Goal: Task Accomplishment & Management: Complete application form

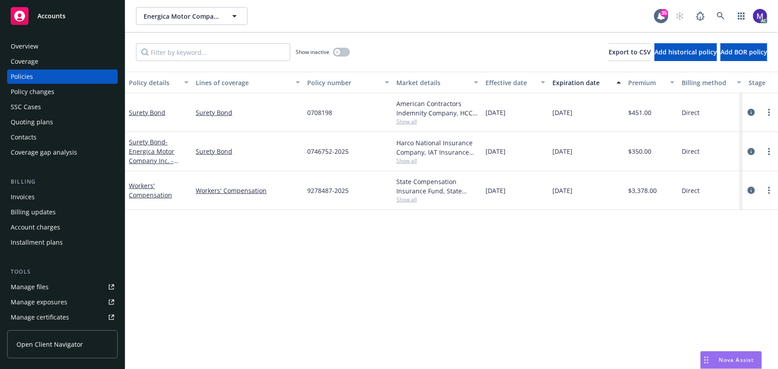
click at [749, 189] on icon "circleInformation" at bounding box center [751, 190] width 7 height 7
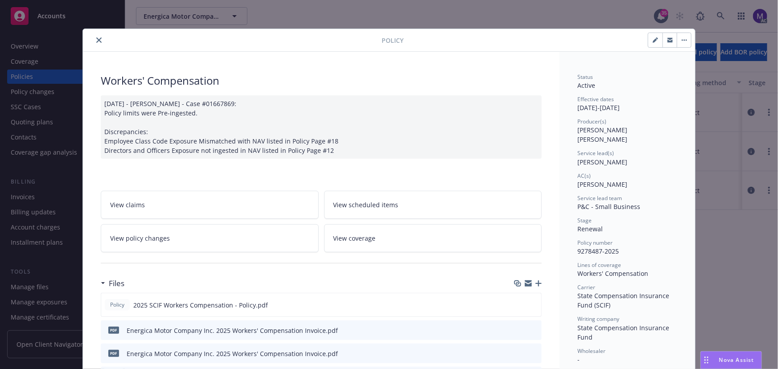
click at [96, 37] on icon "close" at bounding box center [98, 39] width 5 height 5
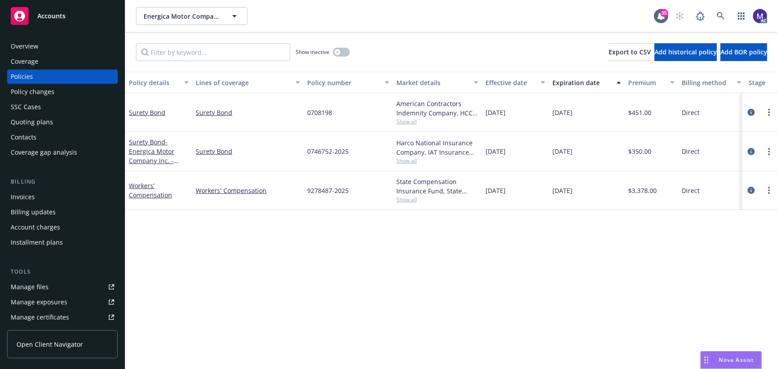
click at [27, 95] on div "Policy changes" at bounding box center [33, 92] width 44 height 14
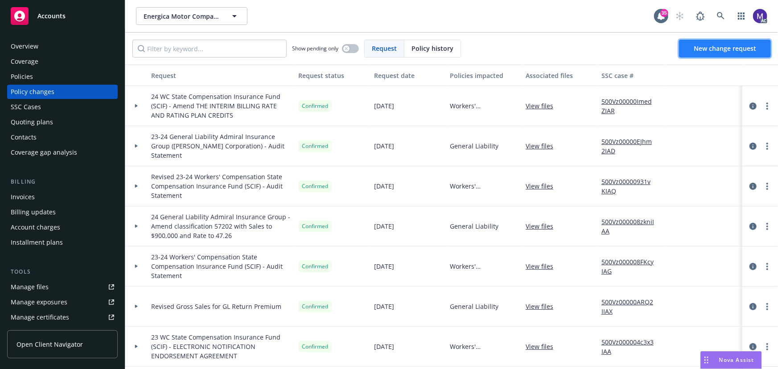
click at [727, 49] on span "New change request" at bounding box center [725, 48] width 62 height 8
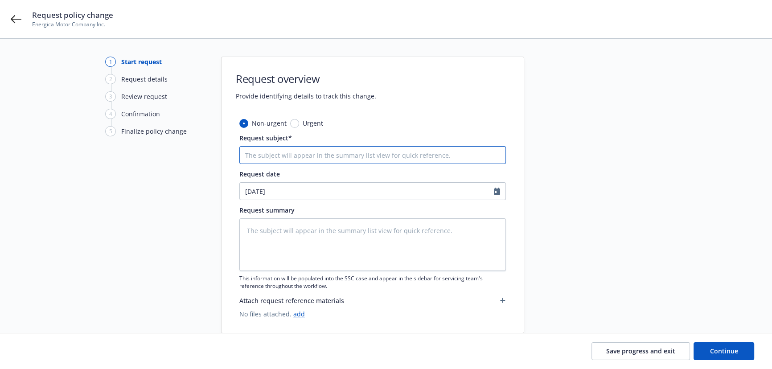
click at [317, 155] on input "Request subject*" at bounding box center [372, 155] width 267 height 18
type textarea "x"
type input "1"
click at [298, 241] on textarea at bounding box center [372, 244] width 267 height 53
type textarea "1"
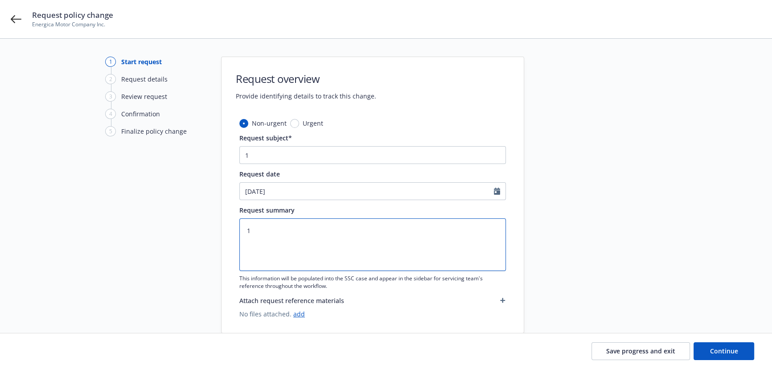
type textarea "x"
type textarea "1"
click at [708, 350] on button "Continue" at bounding box center [724, 351] width 61 height 18
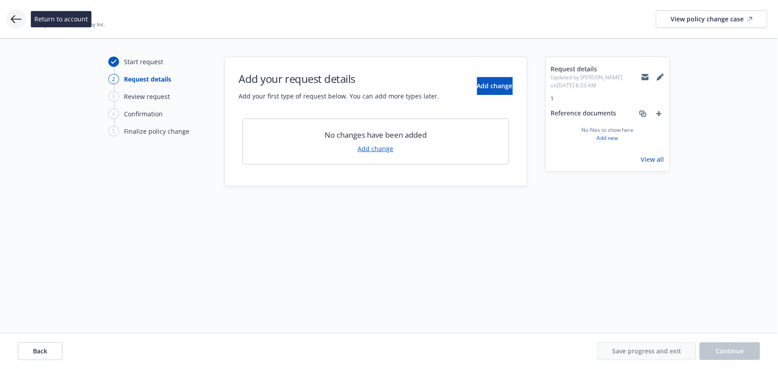
click at [16, 21] on icon at bounding box center [16, 19] width 11 height 11
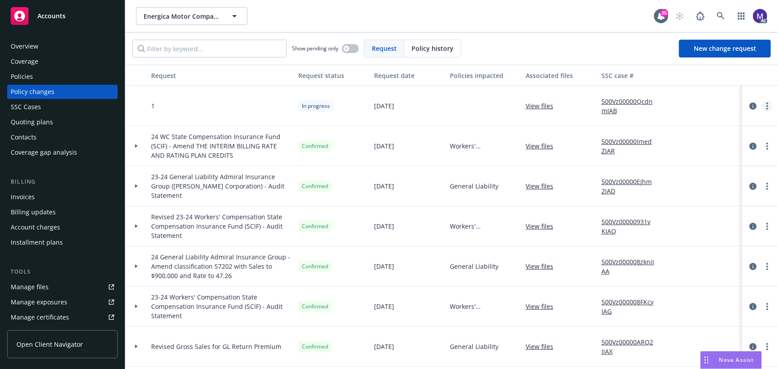
click at [766, 106] on icon "more" at bounding box center [767, 106] width 2 height 7
click at [661, 177] on link "Resume workflow" at bounding box center [689, 178] width 153 height 18
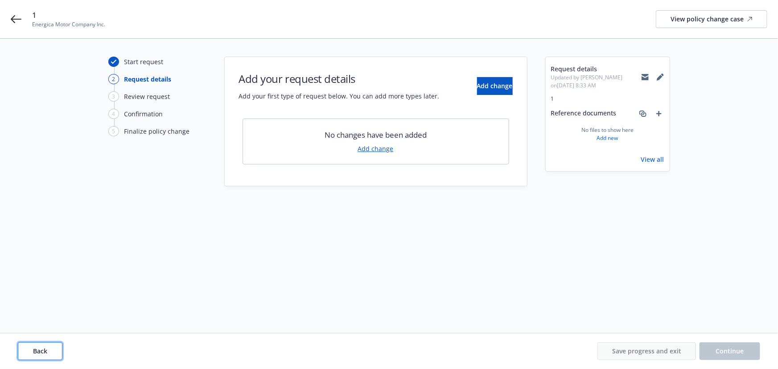
click at [35, 346] on button "Back" at bounding box center [40, 351] width 45 height 18
type textarea "x"
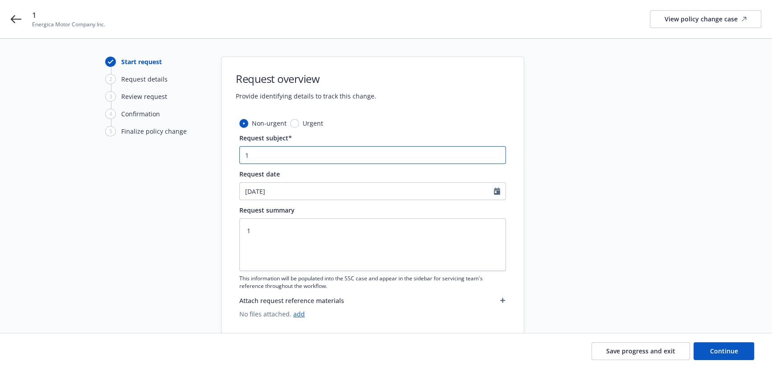
drag, startPoint x: 284, startPoint y: 152, endPoint x: 222, endPoint y: 153, distance: 62.0
click at [222, 153] on div "Non-urgent Urgent Request subject* 1 Request date 08/13/2025 Request summary 1 …" at bounding box center [373, 226] width 302 height 214
type input "2"
type textarea "x"
type input "25"
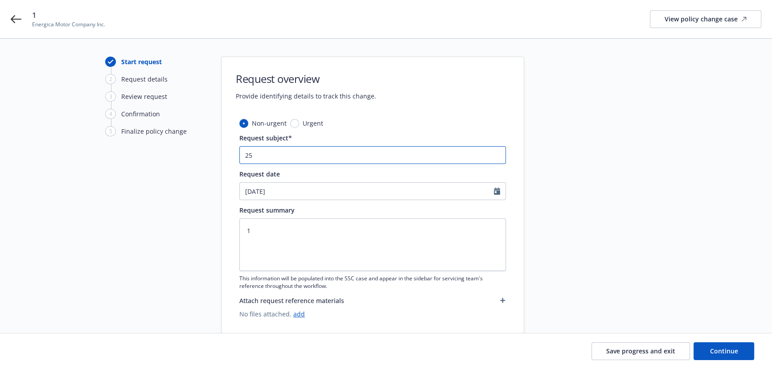
type textarea "x"
type input "25"
type textarea "x"
type input "25 W"
type textarea "x"
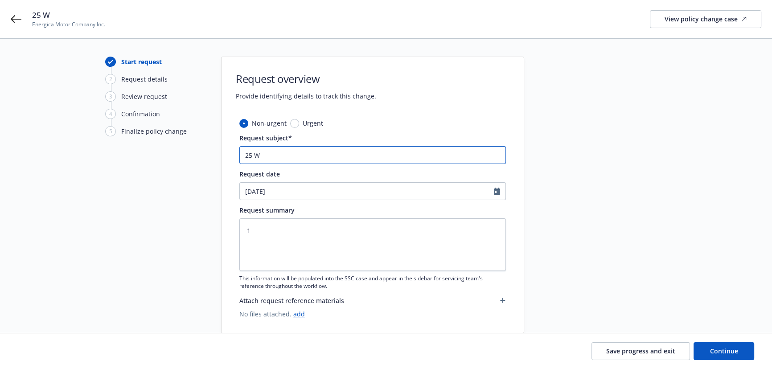
type input "25 WC"
type textarea "x"
type input "25 WC"
paste input "State Compensation Insurance Fund (SCIF)"
type textarea "x"
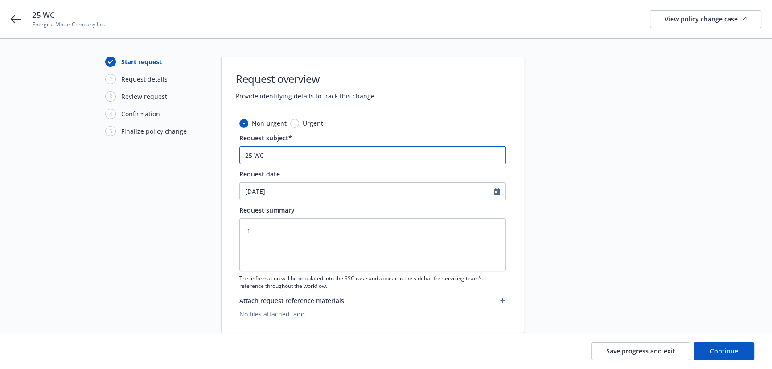
type input "25 WC State Compensation Insurance Fund (SCIF)"
type textarea "x"
type input "25 WC State Compensation Insurance Fund (SCIF)"
type textarea "x"
type input "25 WC State Compensation Insurance Fund (SCIF) -"
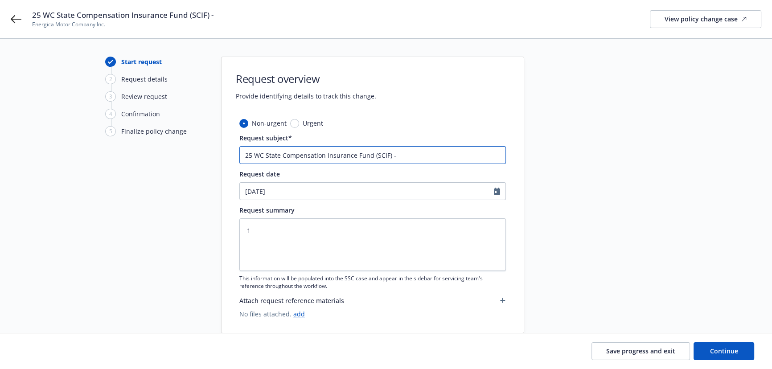
type textarea "x"
type input "25 WC State Compensation Insurance Fund (SCIF) -"
type textarea "x"
drag, startPoint x: 259, startPoint y: 236, endPoint x: 228, endPoint y: 228, distance: 31.5
click at [228, 228] on div "Non-urgent Urgent Request subject* 25 WC State Compensation Insurance Fund (SCI…" at bounding box center [373, 226] width 302 height 214
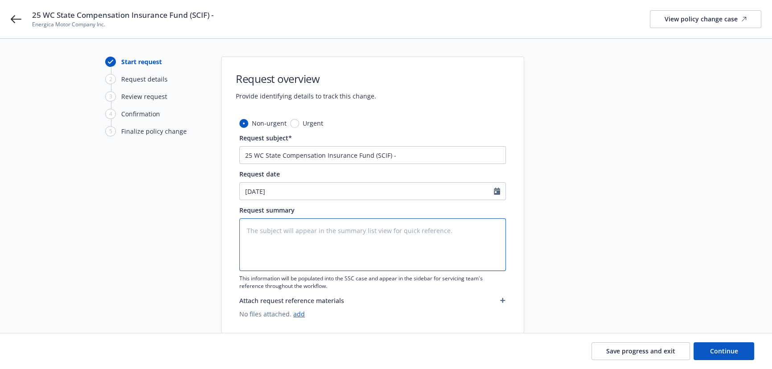
type textarea "x"
click at [291, 236] on textarea at bounding box center [372, 244] width 267 height 53
click at [427, 156] on input "25 WC State Compensation Insurance Fund (SCIF) -" at bounding box center [372, 155] width 267 height 18
type input "25 WC State Compensation Insurance Fund (SCIF) - Change premium adjustment peri…"
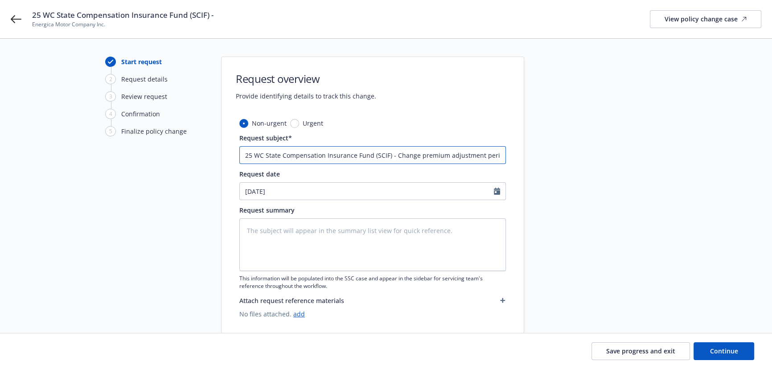
type textarea "x"
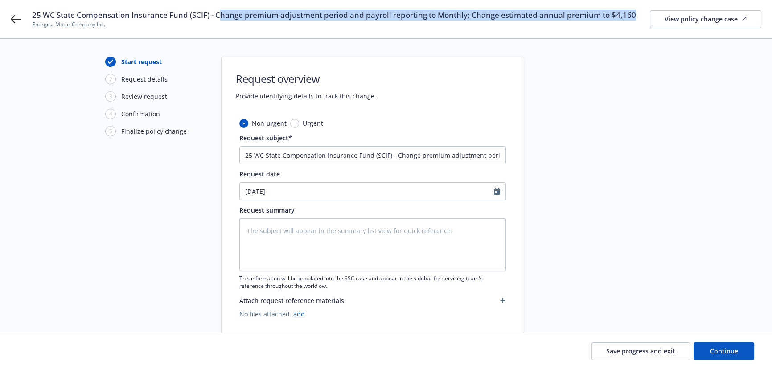
drag, startPoint x: 218, startPoint y: 16, endPoint x: 639, endPoint y: 14, distance: 421.3
click at [639, 14] on div "25 WC State Compensation Insurance Fund (SCIF) - Change premium adjustment peri…" at bounding box center [396, 19] width 729 height 19
copy span "hange premium adjustment period and payroll reporting to Monthly; Change estima…"
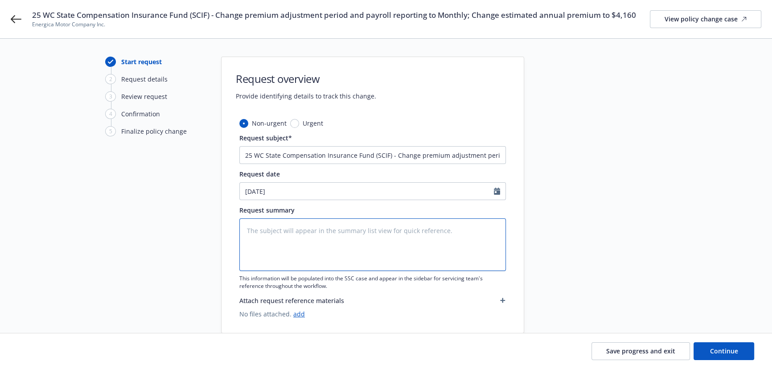
click at [332, 226] on textarea at bounding box center [372, 244] width 267 height 53
paste textarea "hange premium adjustment period and payroll reporting to Monthly; Change estima…"
type textarea "hange premium adjustment period and payroll reporting to Monthly; Change estima…"
click at [248, 230] on textarea "hange premium adjustment period and payroll reporting to Monthly; Change estima…" at bounding box center [372, 244] width 267 height 53
type textarea "x"
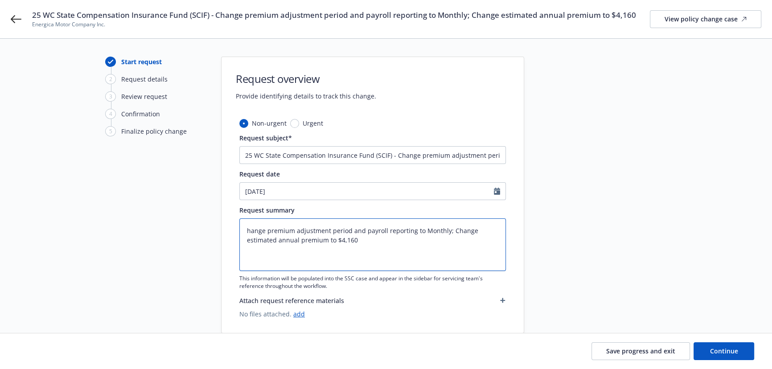
type textarea "Change premium adjustment period and payroll reporting to Monthly; Change estim…"
click at [454, 228] on textarea "Change premium adjustment period and payroll reporting to Monthly; Change estim…" at bounding box center [372, 244] width 267 height 53
type textarea "x"
type textarea "Change premium adjustment period and payroll reporting to Monthly; Change estim…"
click at [724, 352] on span "Continue" at bounding box center [724, 351] width 28 height 8
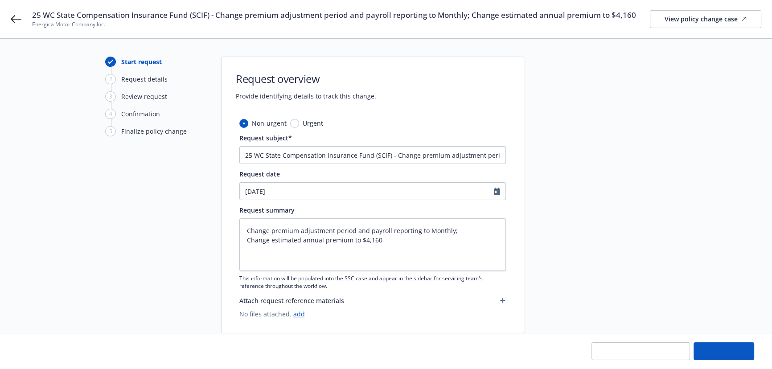
type textarea "x"
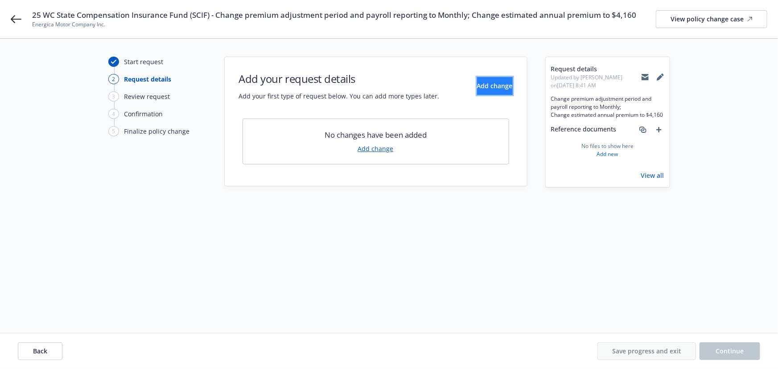
click at [477, 85] on span "Add change" at bounding box center [495, 86] width 36 height 8
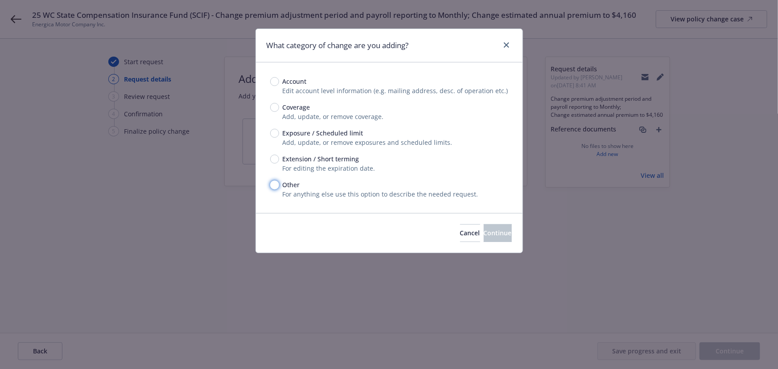
click at [275, 183] on input "Other" at bounding box center [274, 185] width 9 height 9
radio input "true"
click at [500, 239] on button "Continue" at bounding box center [498, 233] width 28 height 18
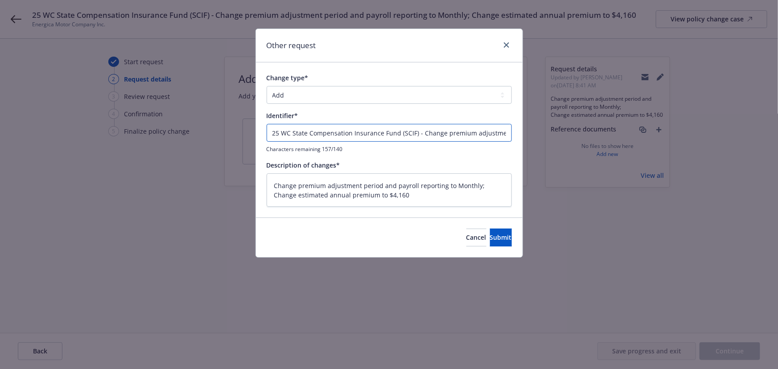
drag, startPoint x: 420, startPoint y: 133, endPoint x: 247, endPoint y: 89, distance: 178.2
click at [63, 101] on div "Other request Change type* Add Audit Change Remove Identifier* 25 WC State Comp…" at bounding box center [389, 184] width 778 height 369
type textarea "x"
type input "Change premium adjustment period and payroll reporting to Monthly; Change estim…"
drag, startPoint x: 301, startPoint y: 98, endPoint x: 299, endPoint y: 103, distance: 5.9
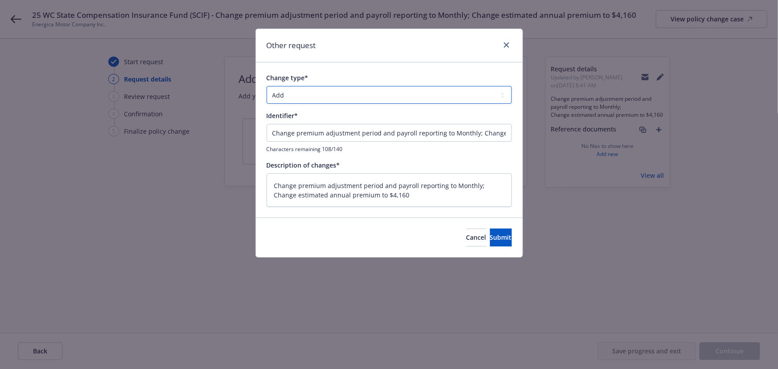
click at [301, 98] on select "Add Audit Change Remove" at bounding box center [389, 95] width 245 height 18
select select "CHANGE"
click at [267, 86] on select "Add Audit Change Remove" at bounding box center [389, 95] width 245 height 18
drag, startPoint x: 497, startPoint y: 136, endPoint x: 610, endPoint y: 152, distance: 114.5
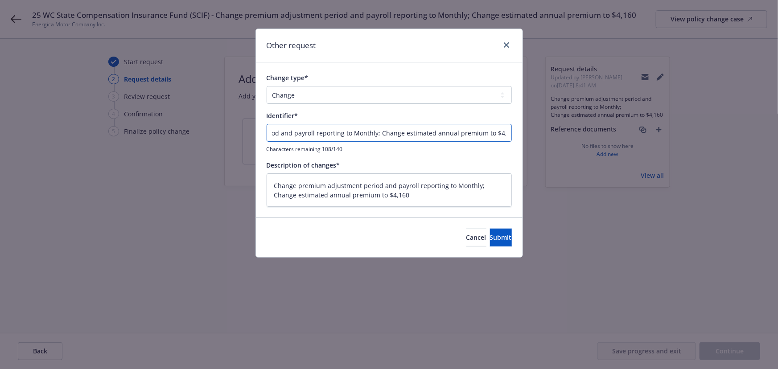
click at [610, 152] on div "Other request Change type* Add Audit Change Remove Identifier* Change premium a…" at bounding box center [389, 184] width 778 height 369
type textarea "x"
type input "Change premium adjustment period and payroll reporting to Monthly;"
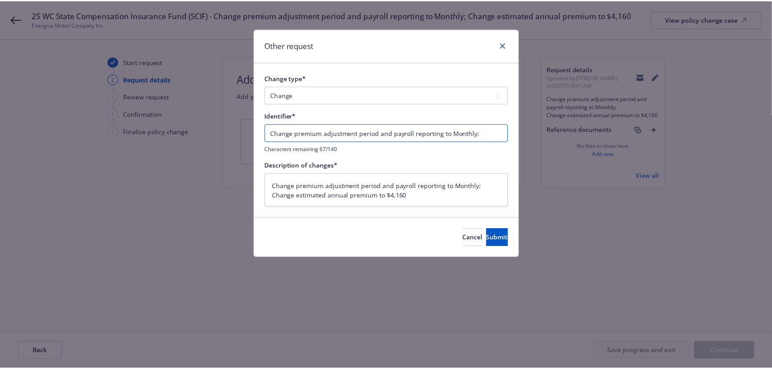
scroll to position [0, 0]
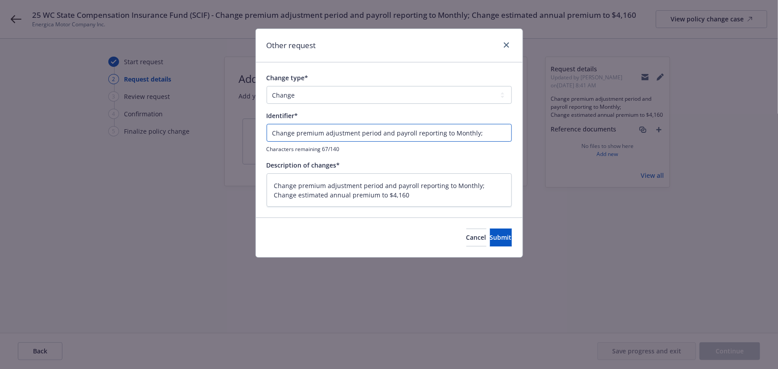
type textarea "x"
type input "Change premium adjustment period and payroll reporting to Monthly;"
type textarea "x"
type input "Change premium adjustment period and payroll reporting to Monthly"
drag, startPoint x: 423, startPoint y: 200, endPoint x: 242, endPoint y: 201, distance: 180.6
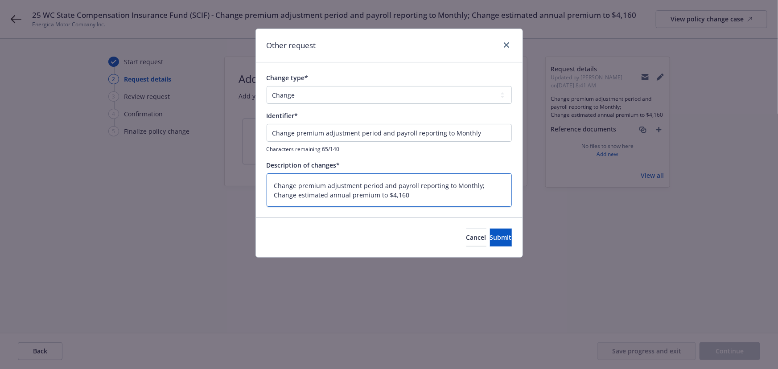
click at [242, 201] on div "Other request Change type* Add Audit Change Remove Identifier* Change premium a…" at bounding box center [389, 184] width 778 height 369
type textarea "x"
type textarea "Change premium adjustment period and payroll reporting to Monthly;"
type textarea "x"
type textarea "Change premium adjustment period and payroll reporting to Monthly;"
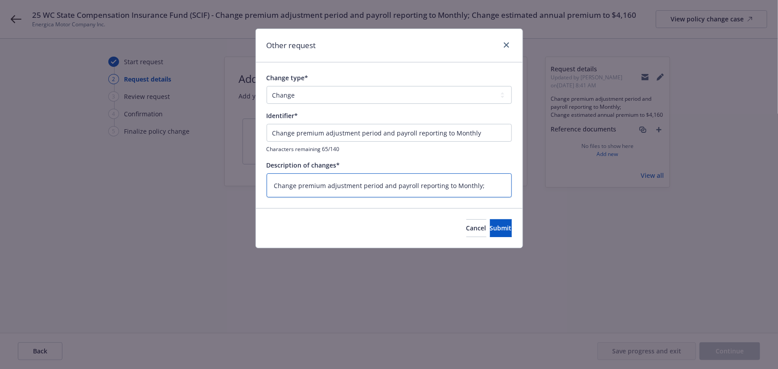
type textarea "x"
type textarea "Change premium adjustment period and payroll reporting to Monthly;"
type textarea "x"
type textarea "Change premium adjustment period and payroll reporting to Monthly"
click at [490, 226] on span "Submit" at bounding box center [501, 228] width 22 height 8
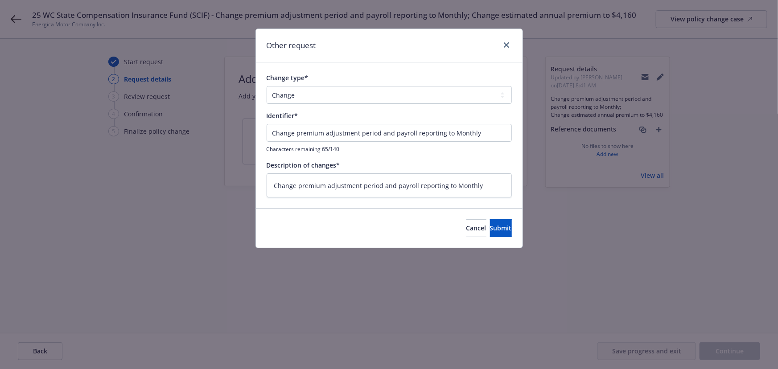
type textarea "x"
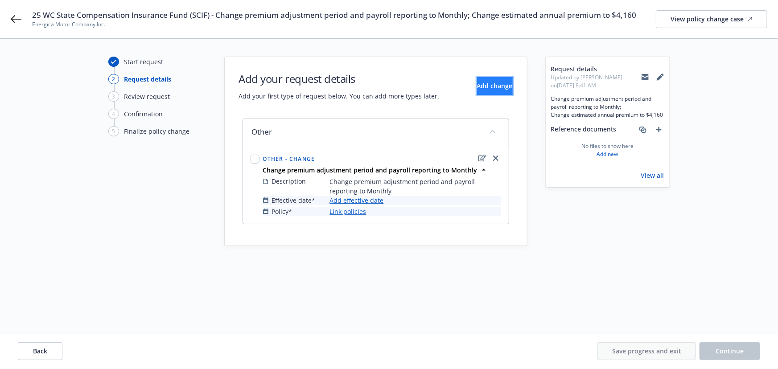
click at [478, 92] on button "Add change" at bounding box center [495, 86] width 36 height 18
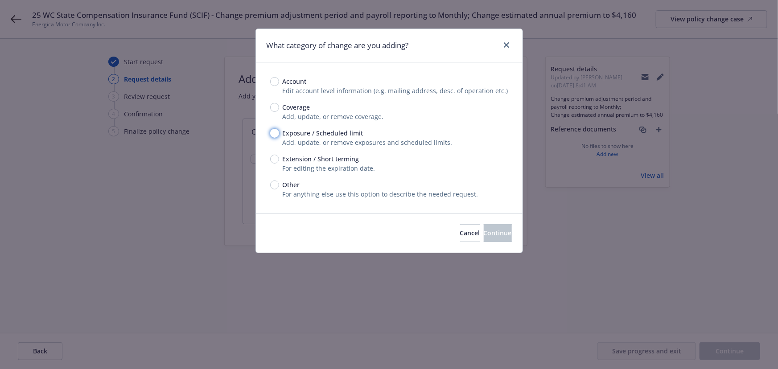
click at [271, 132] on input "Exposure / Scheduled limit" at bounding box center [274, 133] width 9 height 9
radio input "true"
drag, startPoint x: 296, startPoint y: 182, endPoint x: 284, endPoint y: 186, distance: 12.7
click at [295, 182] on span "Other" at bounding box center [291, 184] width 17 height 9
click at [279, 182] on input "Other" at bounding box center [274, 185] width 9 height 9
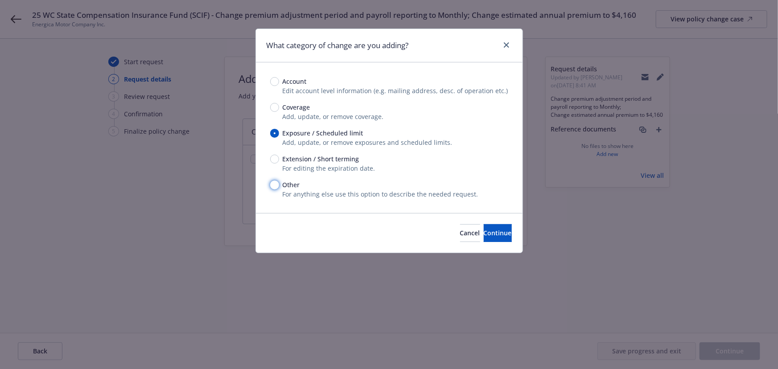
radio input "true"
click at [284, 187] on span "Other" at bounding box center [291, 184] width 17 height 9
click at [279, 187] on input "Other" at bounding box center [274, 185] width 9 height 9
click at [489, 232] on span "Continue" at bounding box center [498, 233] width 28 height 8
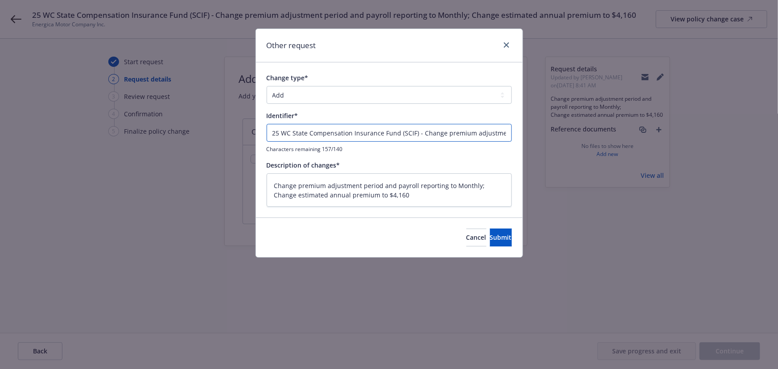
drag, startPoint x: 405, startPoint y: 137, endPoint x: 45, endPoint y: 80, distance: 365.1
click at [45, 80] on div "Other request Change type* Add Audit Change Remove Identifier* 25 WC State Comp…" at bounding box center [389, 184] width 778 height 369
type textarea "x"
type input "Change premium adjustment period and payroll reporting to Monthly; Change estim…"
drag, startPoint x: 290, startPoint y: 91, endPoint x: 292, endPoint y: 103, distance: 13.2
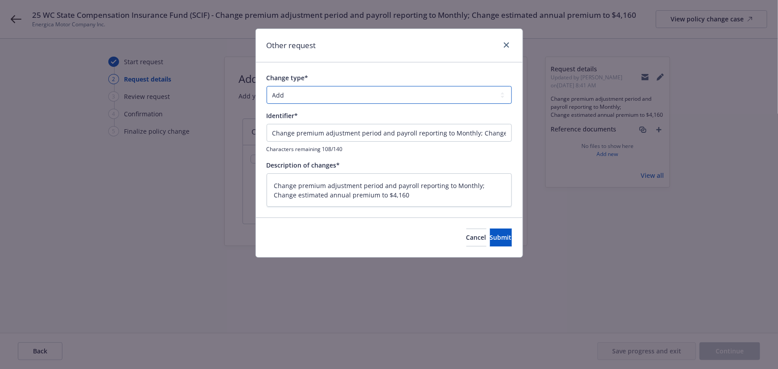
click at [290, 91] on select "Add Audit Change Remove" at bounding box center [389, 95] width 245 height 18
select select "CHANGE"
click at [267, 86] on select "Add Audit Change Remove" at bounding box center [389, 95] width 245 height 18
drag, startPoint x: 477, startPoint y: 132, endPoint x: 139, endPoint y: 100, distance: 339.9
click at [141, 102] on div "Other request Change type* Add Audit Change Remove Identifier* Change premium a…" at bounding box center [389, 184] width 778 height 369
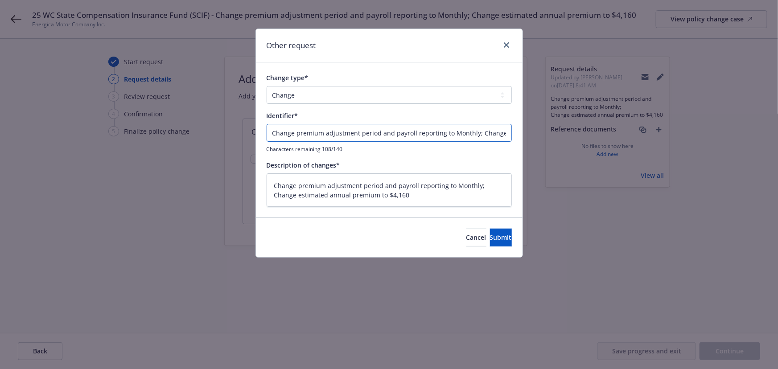
type textarea "x"
type input "Change estimated annual premium to $4,160"
drag, startPoint x: 272, startPoint y: 194, endPoint x: 226, endPoint y: 138, distance: 72.5
click at [225, 140] on div "Other request Change type* Add Audit Change Remove Identifier* Change estimated…" at bounding box center [389, 184] width 778 height 369
type textarea "x"
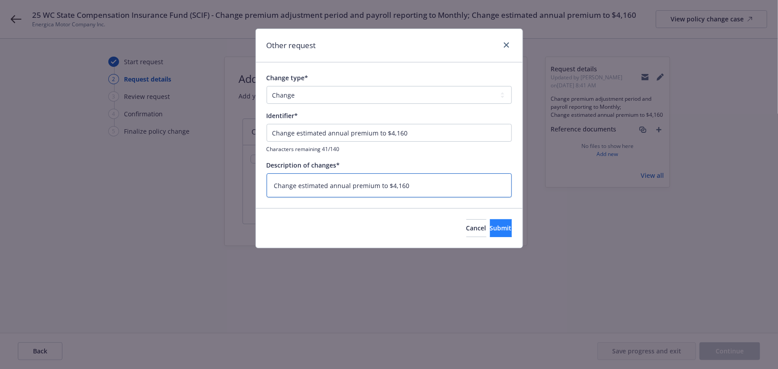
type textarea "Change estimated annual premium to $4,160"
click at [490, 232] on span "Submit" at bounding box center [501, 228] width 22 height 8
type textarea "x"
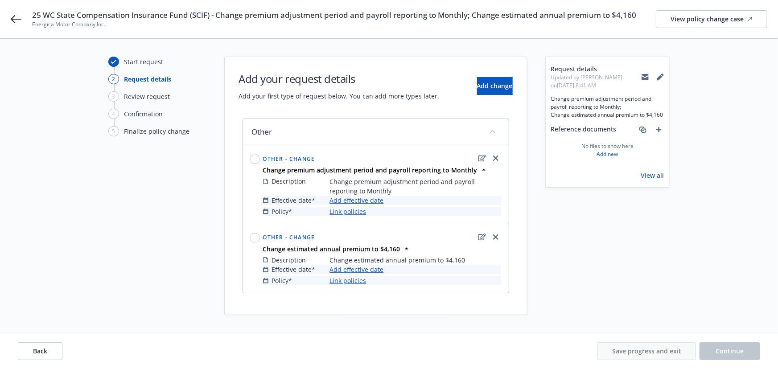
click at [354, 198] on link "Add effective date" at bounding box center [357, 200] width 54 height 9
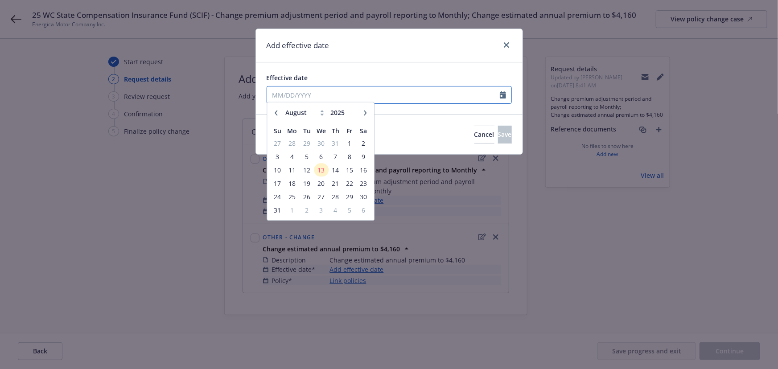
click at [336, 99] on input "Effective date" at bounding box center [383, 94] width 233 height 17
click at [276, 119] on icon "button" at bounding box center [275, 116] width 5 height 5
select select "6"
click at [307, 186] on span "24" at bounding box center [307, 186] width 12 height 11
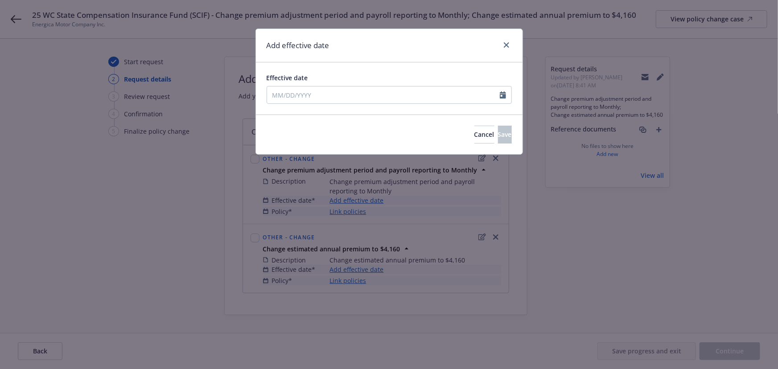
type input "06/24/2025"
click at [498, 138] on span "Save" at bounding box center [505, 134] width 14 height 8
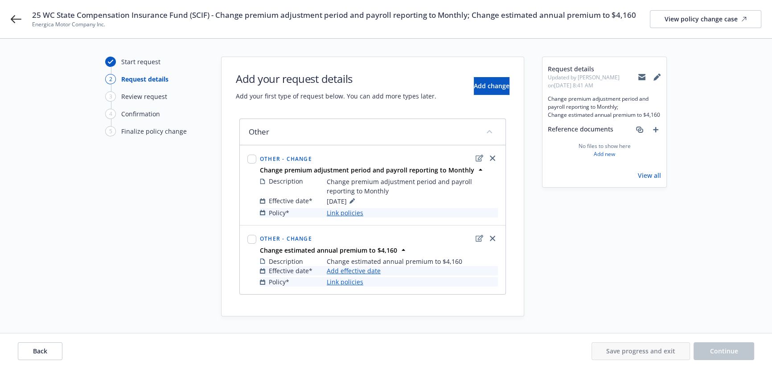
click at [348, 214] on link "Link policies" at bounding box center [345, 212] width 37 height 9
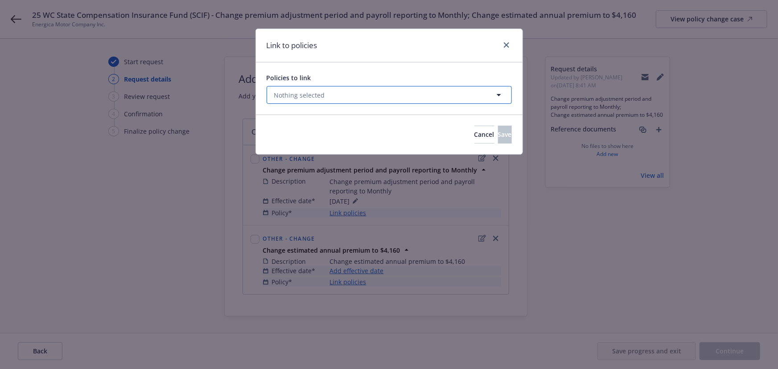
click at [318, 95] on span "Nothing selected" at bounding box center [299, 95] width 51 height 9
select select "ACTIVE"
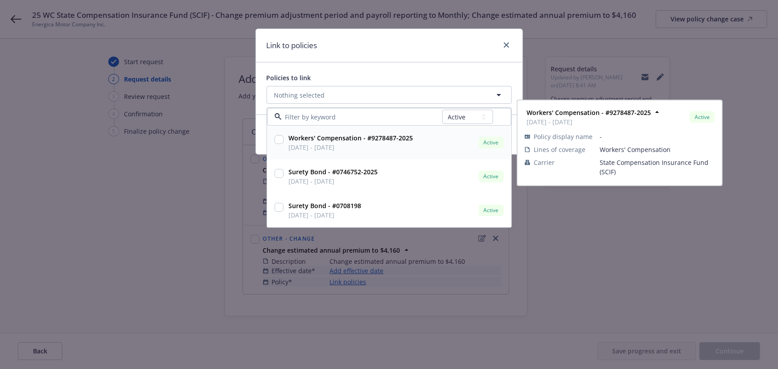
click at [284, 138] on div at bounding box center [279, 143] width 12 height 22
checkbox input "true"
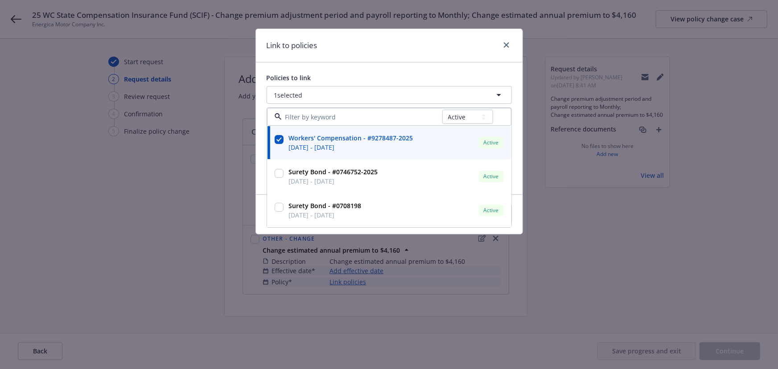
click at [234, 220] on div "Link to policies Policies to link 1 selected All Active Upcoming Expired Cancel…" at bounding box center [389, 184] width 778 height 369
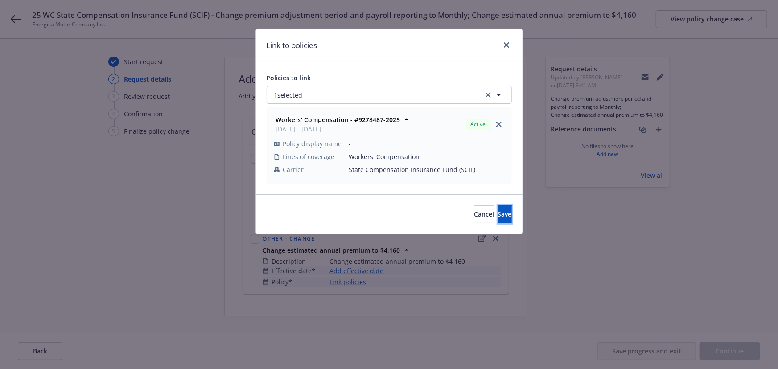
click at [504, 218] on button "Save" at bounding box center [505, 215] width 14 height 18
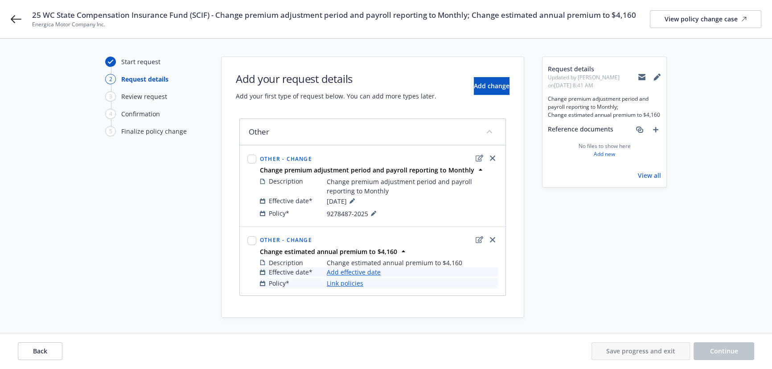
click at [356, 274] on link "Add effective date" at bounding box center [354, 272] width 54 height 9
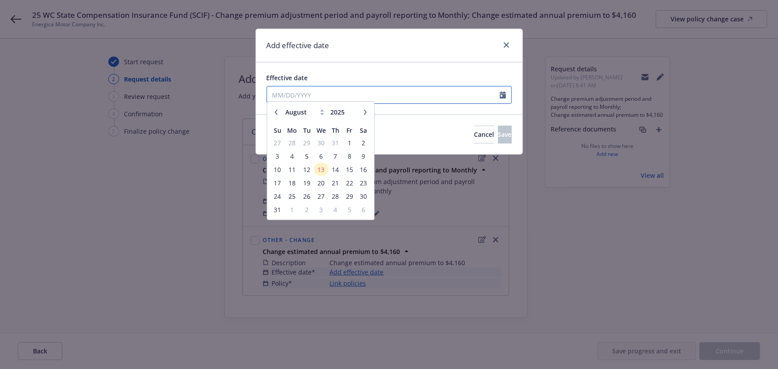
click at [305, 94] on input "Effective date" at bounding box center [383, 94] width 233 height 17
click at [273, 114] on icon "button" at bounding box center [275, 116] width 5 height 5
select select "6"
click at [309, 188] on span "24" at bounding box center [307, 186] width 12 height 11
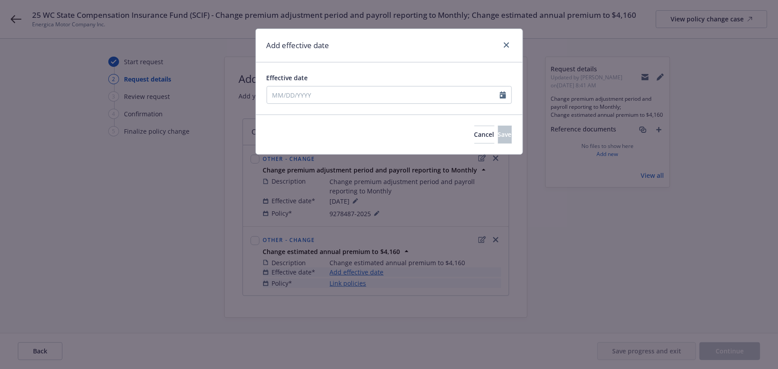
type input "06/24/2025"
click at [498, 132] on span "Save" at bounding box center [505, 134] width 14 height 8
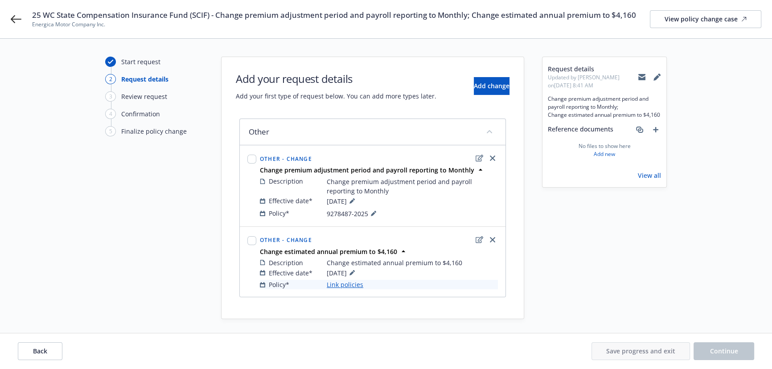
click at [347, 288] on link "Link policies" at bounding box center [345, 284] width 37 height 9
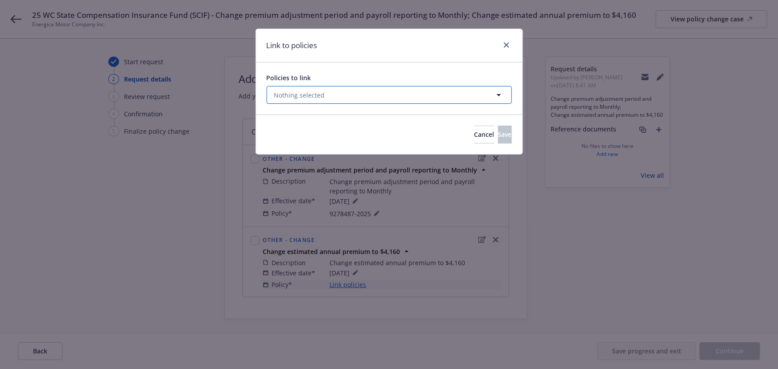
click at [314, 99] on span "Nothing selected" at bounding box center [299, 95] width 51 height 9
select select "ACTIVE"
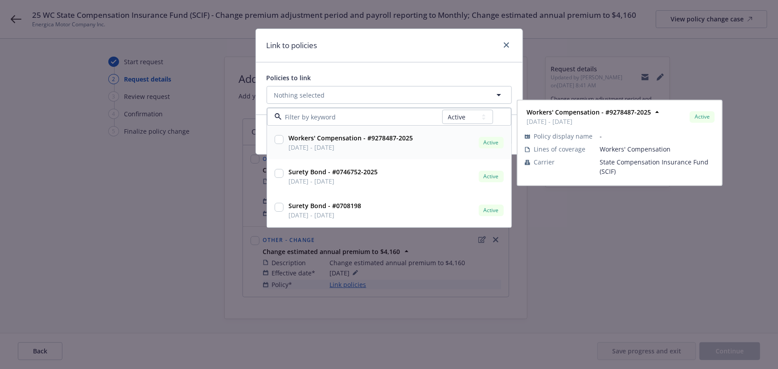
click at [278, 141] on input "checkbox" at bounding box center [279, 140] width 9 height 9
checkbox input "true"
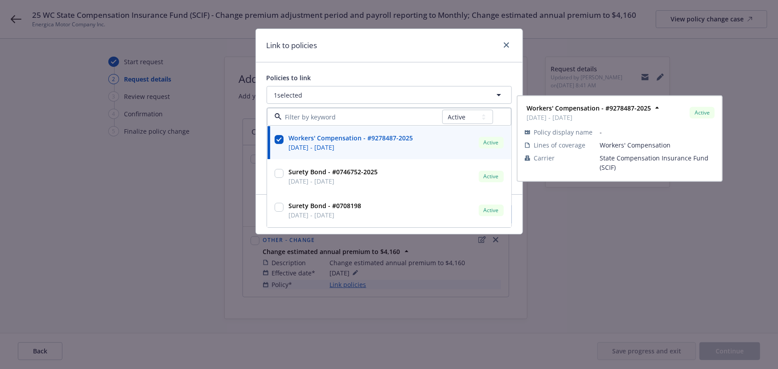
drag, startPoint x: 461, startPoint y: 285, endPoint x: 478, endPoint y: 263, distance: 28.9
click at [461, 285] on div "Link to policies Policies to link 1 selected All Active Upcoming Expired Cancel…" at bounding box center [389, 184] width 778 height 369
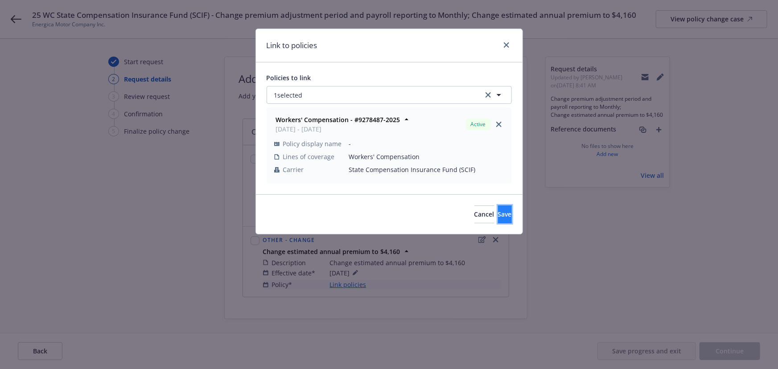
click at [498, 216] on span "Save" at bounding box center [505, 214] width 14 height 8
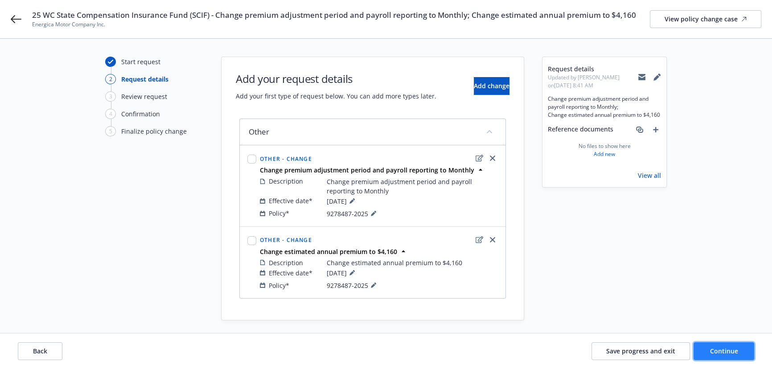
click at [710, 349] on span "Continue" at bounding box center [724, 351] width 28 height 8
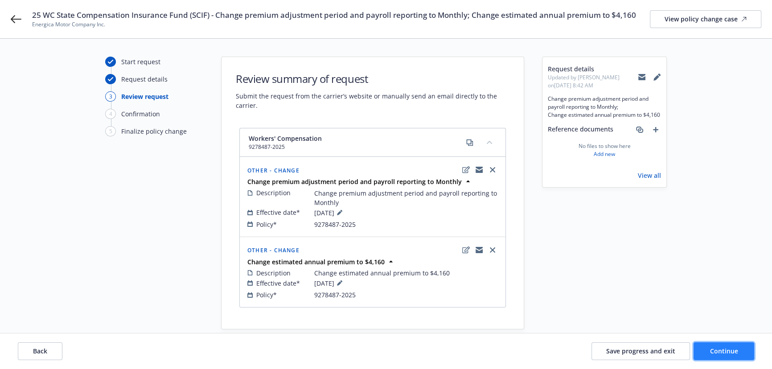
click at [724, 357] on button "Continue" at bounding box center [724, 351] width 61 height 18
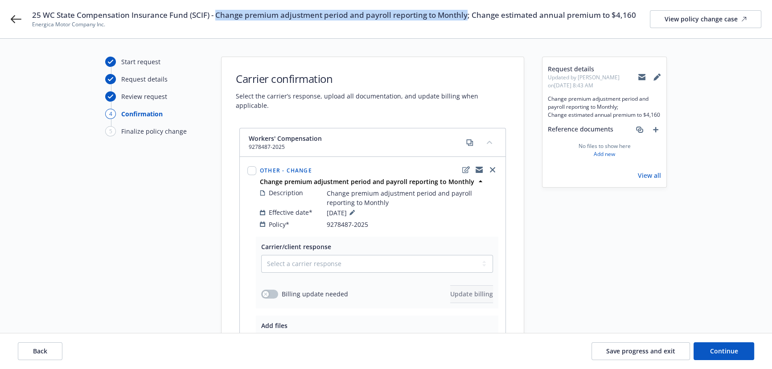
drag, startPoint x: 429, startPoint y: 17, endPoint x: 216, endPoint y: 16, distance: 213.1
click at [216, 16] on span "25 WC State Compensation Insurance Fund (SCIF) - Change premium adjustment peri…" at bounding box center [334, 15] width 604 height 11
copy span "Change premium adjustment period and payroll reporting to Monthly"
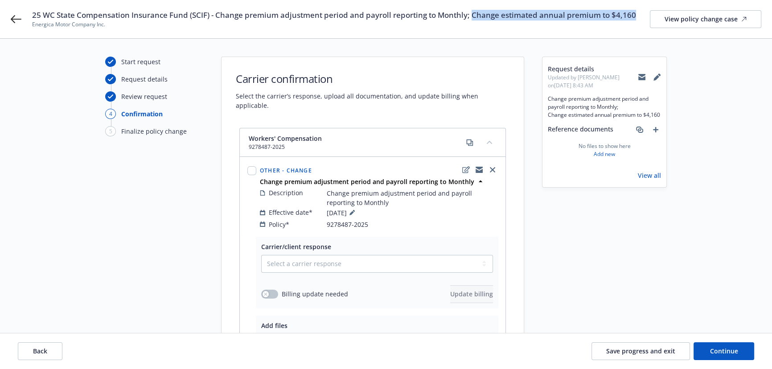
drag, startPoint x: 471, startPoint y: 15, endPoint x: 633, endPoint y: 15, distance: 162.3
click at [633, 15] on div "25 WC State Compensation Insurance Fund (SCIF) - Change premium adjustment peri…" at bounding box center [396, 19] width 729 height 19
copy span "Change estimated annual premium to $4,160"
click at [285, 261] on select "Select a carrier response Accepted Accepted with revision No endorsement needed…" at bounding box center [377, 264] width 232 height 18
select select "ACCEPTED"
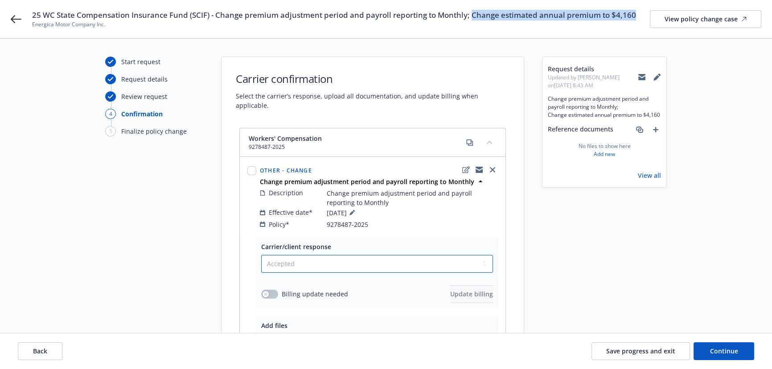
click at [261, 255] on select "Select a carrier response Accepted Accepted with revision No endorsement needed…" at bounding box center [377, 264] width 232 height 18
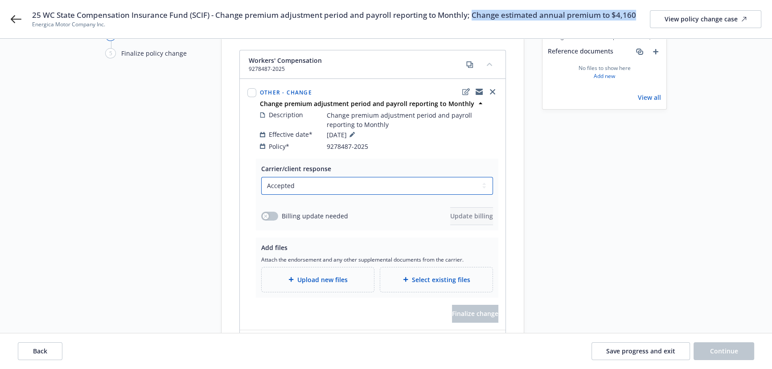
scroll to position [202, 0]
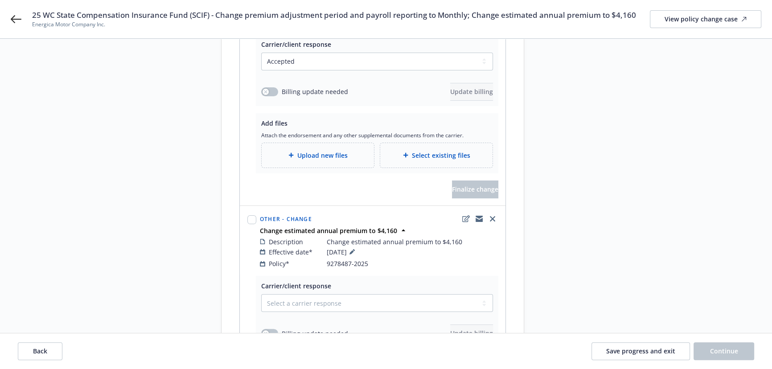
click at [308, 151] on span "Upload new files" at bounding box center [322, 155] width 50 height 9
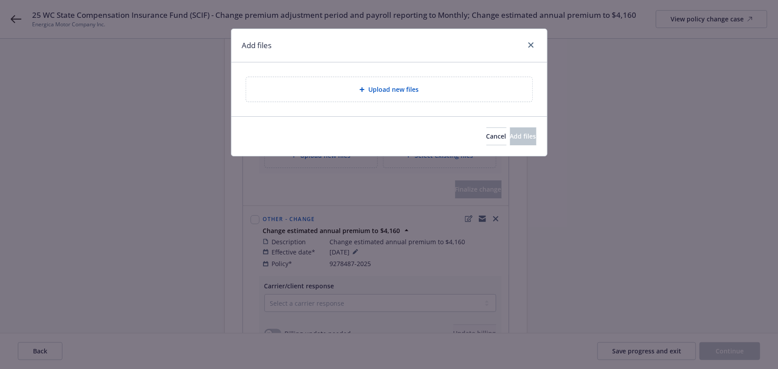
click at [397, 94] on span "Upload new files" at bounding box center [393, 89] width 50 height 9
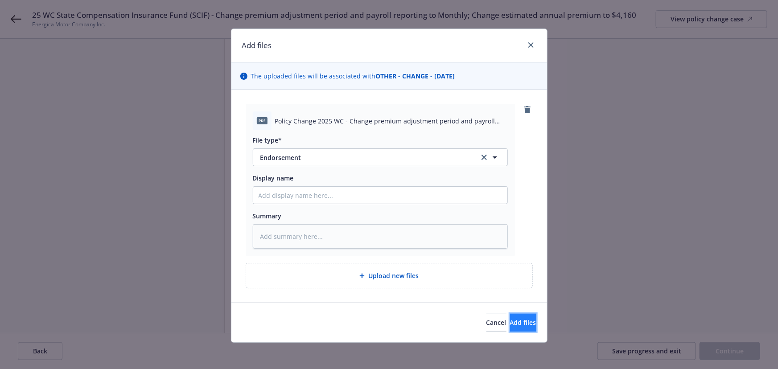
click at [510, 322] on span "Add files" at bounding box center [523, 322] width 26 height 8
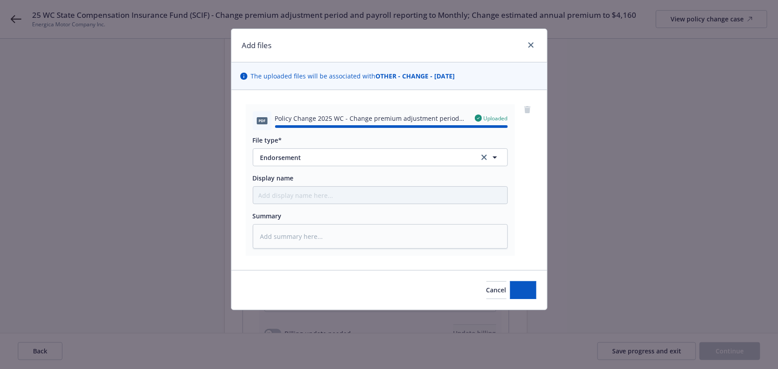
type textarea "x"
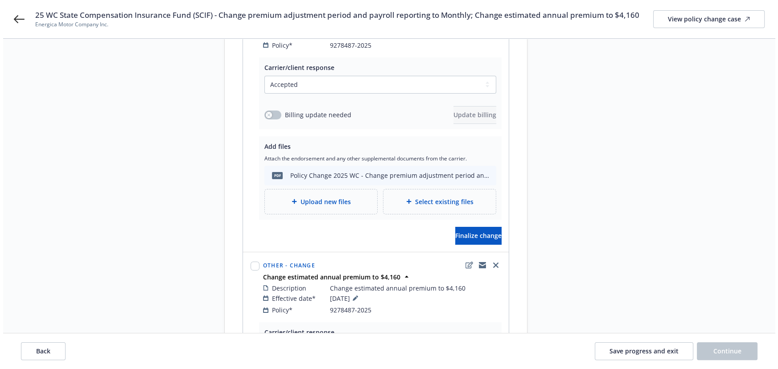
scroll to position [324, 0]
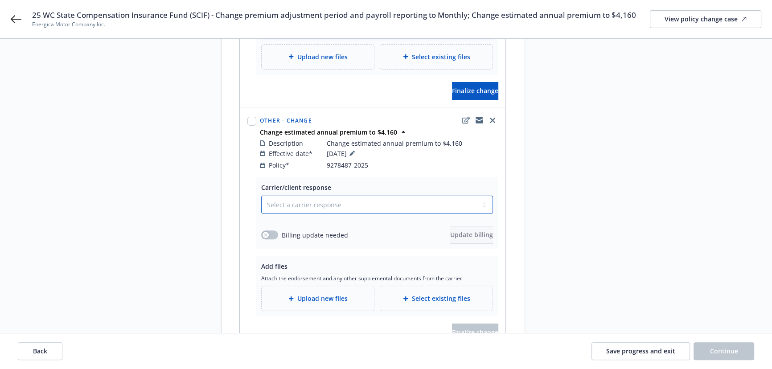
drag, startPoint x: 322, startPoint y: 192, endPoint x: 316, endPoint y: 198, distance: 8.8
click at [322, 196] on select "Select a carrier response Accepted Accepted with revision No endorsement needed…" at bounding box center [377, 205] width 232 height 18
select select "ACCEPTED"
click at [261, 196] on select "Select a carrier response Accepted Accepted with revision No endorsement needed…" at bounding box center [377, 205] width 232 height 18
click at [275, 231] on button "button" at bounding box center [269, 235] width 17 height 9
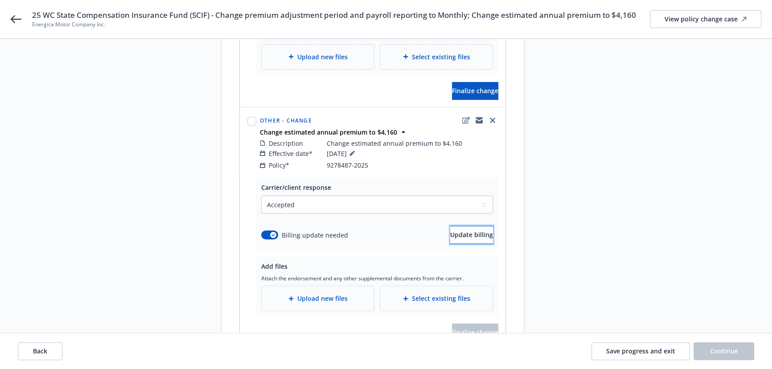
click at [466, 232] on button "Update billing" at bounding box center [471, 235] width 43 height 18
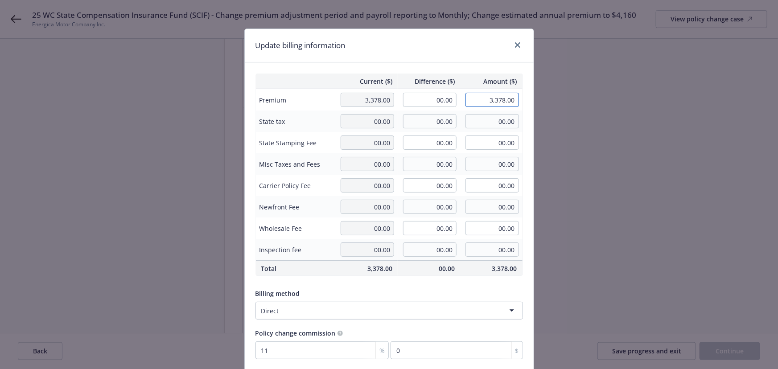
drag, startPoint x: 479, startPoint y: 100, endPoint x: 561, endPoint y: 109, distance: 82.6
click at [582, 106] on div "Update billing information Current ($) Difference ($) Amount ($) Premium 3,378.…" at bounding box center [389, 184] width 778 height 369
type input "4160"
type input "782.00"
type input "4,160.00"
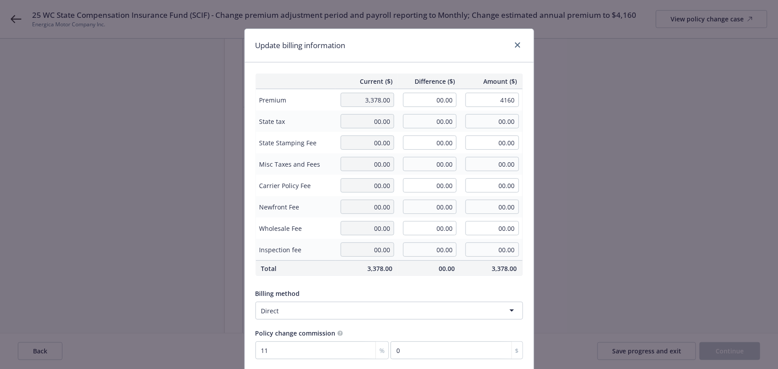
type input "86.02"
click at [404, 45] on div "Update billing information" at bounding box center [389, 45] width 289 height 33
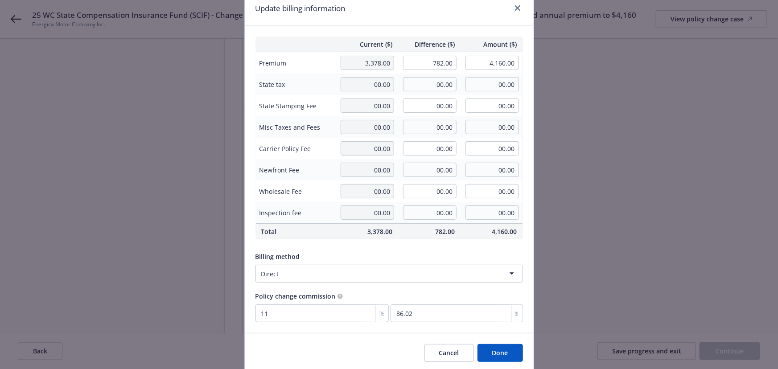
scroll to position [69, 0]
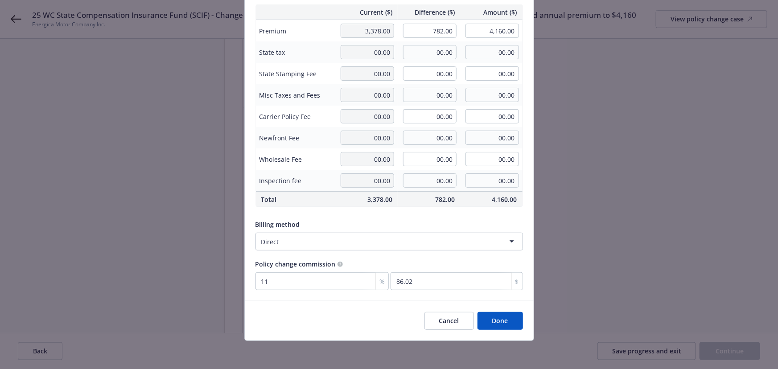
click at [503, 316] on button "Done" at bounding box center [500, 321] width 45 height 18
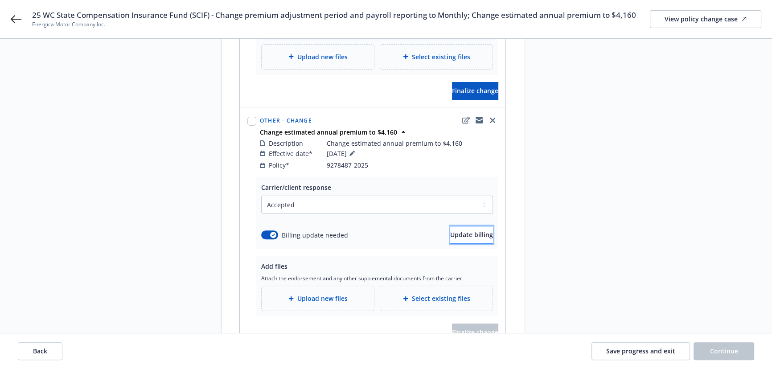
click at [456, 231] on span "Update billing" at bounding box center [471, 235] width 43 height 8
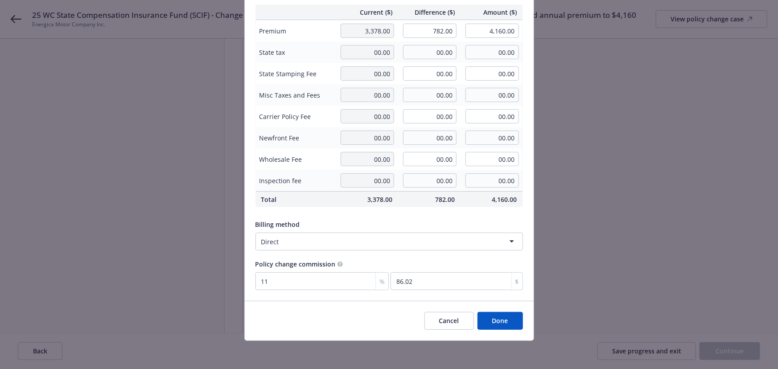
click at [501, 317] on button "Done" at bounding box center [500, 321] width 45 height 18
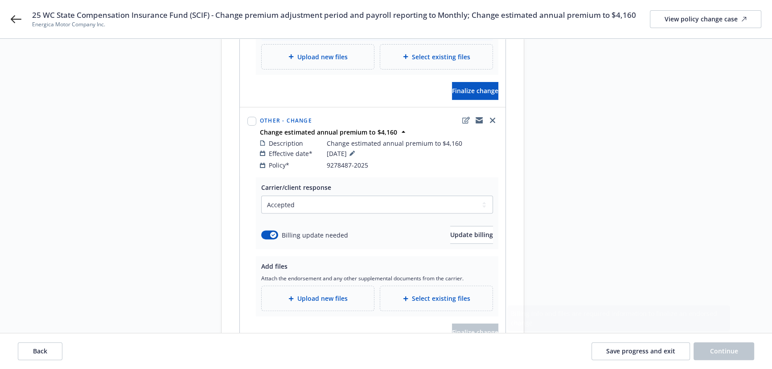
scroll to position [370, 0]
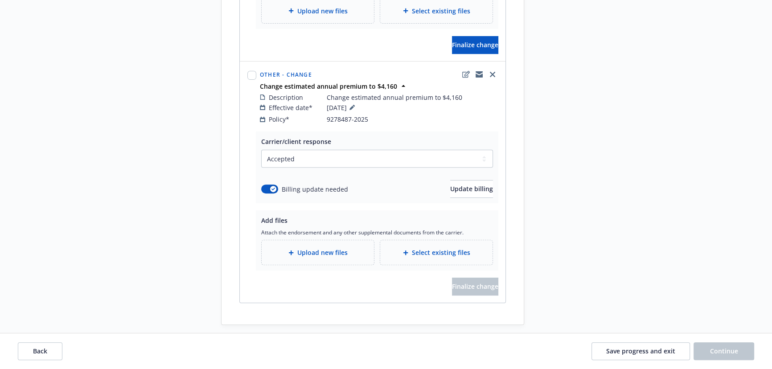
click at [343, 248] on span "Upload new files" at bounding box center [322, 252] width 50 height 9
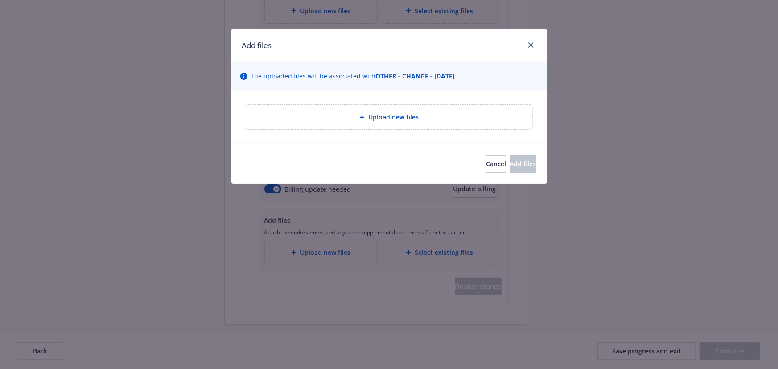
click at [351, 115] on div "Upload new files" at bounding box center [389, 117] width 272 height 10
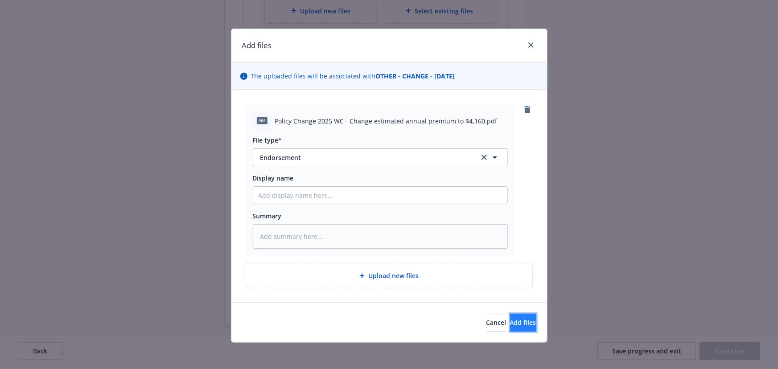
click at [510, 327] on button "Add files" at bounding box center [523, 323] width 26 height 18
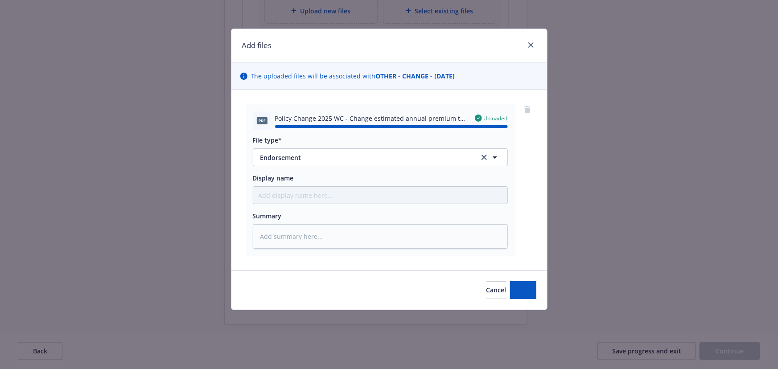
type textarea "x"
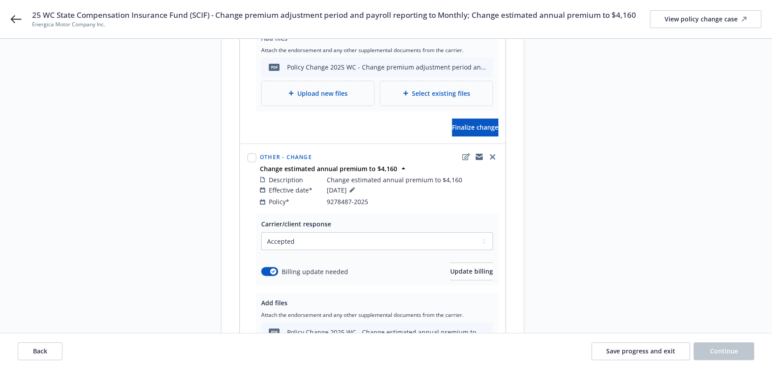
scroll to position [231, 0]
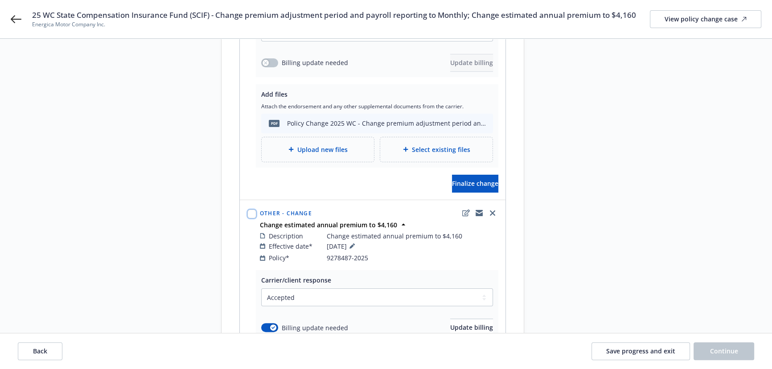
click at [251, 210] on input "checkbox" at bounding box center [251, 214] width 9 height 9
checkbox input "true"
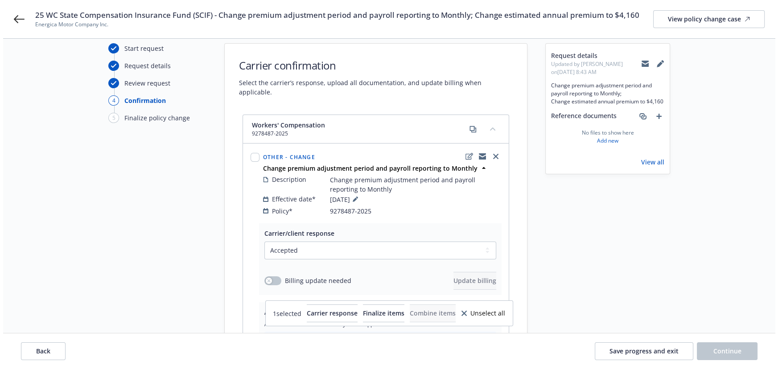
scroll to position [0, 0]
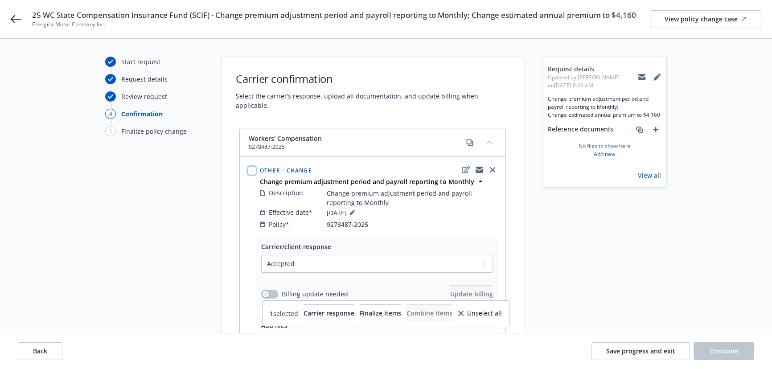
click at [251, 166] on input "checkbox" at bounding box center [251, 170] width 9 height 9
checkbox input "true"
click at [379, 316] on span "Finalize items" at bounding box center [380, 313] width 41 height 8
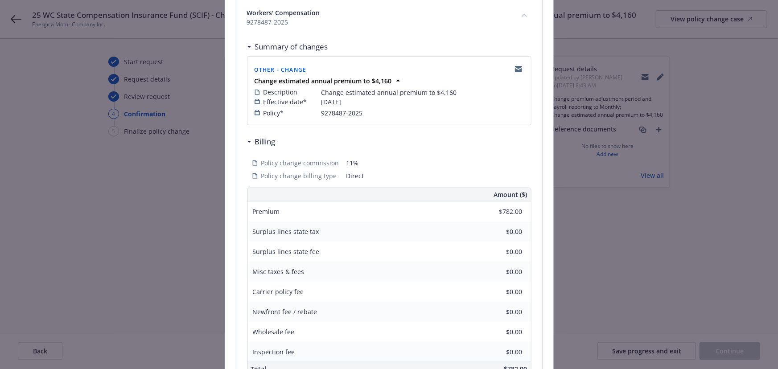
scroll to position [379, 0]
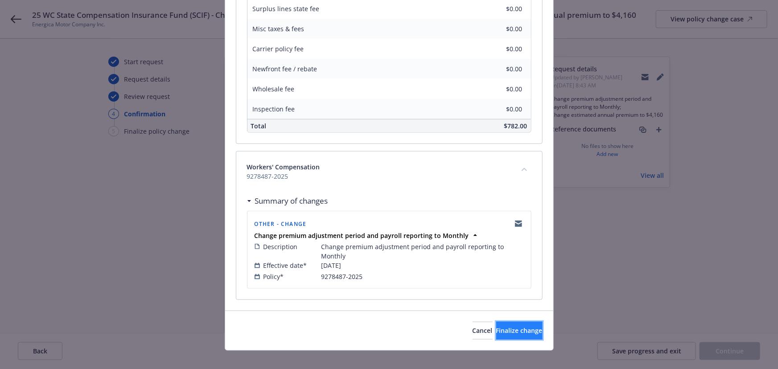
click at [497, 326] on span "Finalize change" at bounding box center [519, 330] width 46 height 8
select select "ACCEPTED"
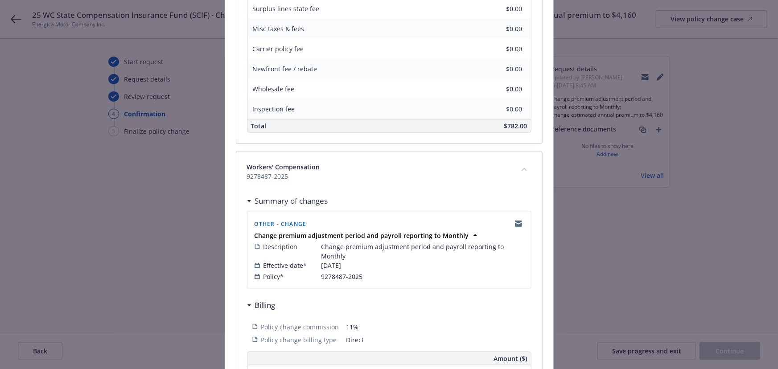
select select "ACCEPTED"
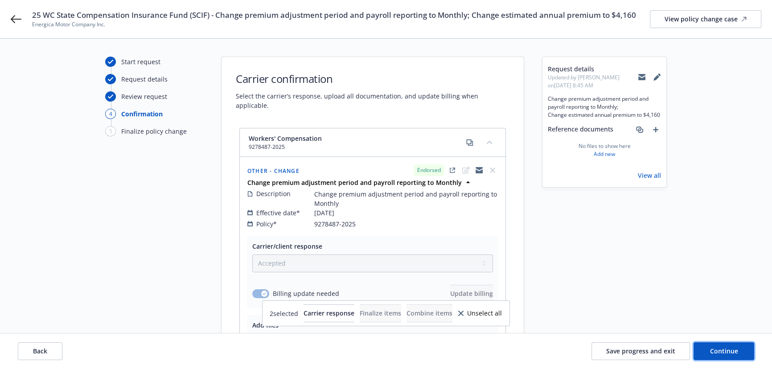
click at [714, 354] on span "Continue" at bounding box center [724, 351] width 28 height 8
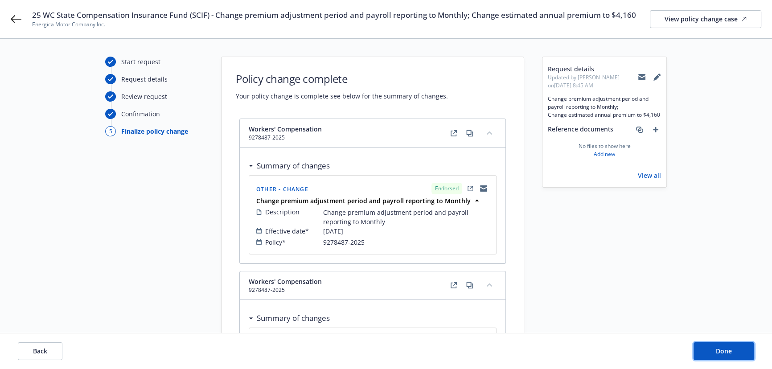
click at [714, 354] on button "Done" at bounding box center [724, 351] width 61 height 18
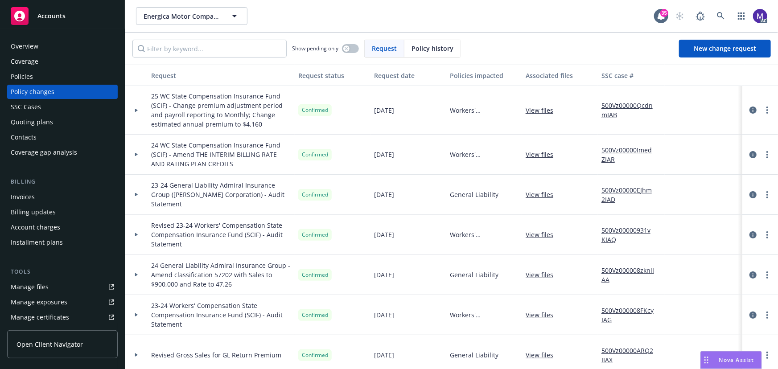
click at [143, 117] on div at bounding box center [136, 110] width 22 height 49
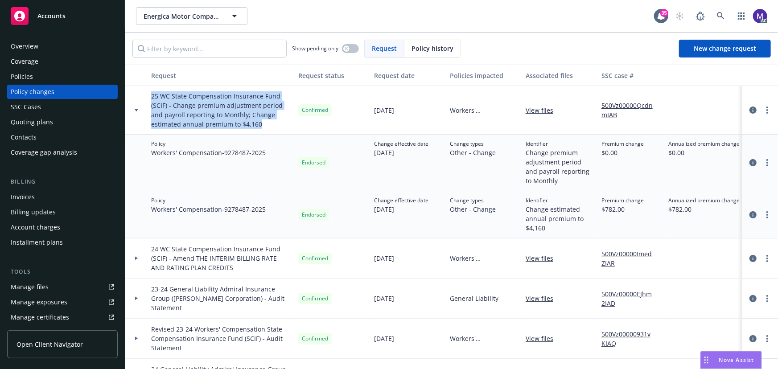
drag, startPoint x: 237, startPoint y: 126, endPoint x: 150, endPoint y: 94, distance: 92.7
click at [150, 94] on div "25 WC State Compensation Insurance Fund (SCIF) - Change premium adjustment peri…" at bounding box center [221, 110] width 147 height 49
copy span "25 WC State Compensation Insurance Fund (SCIF) - Change premium adjustment peri…"
click at [712, 51] on span "New change request" at bounding box center [725, 48] width 62 height 8
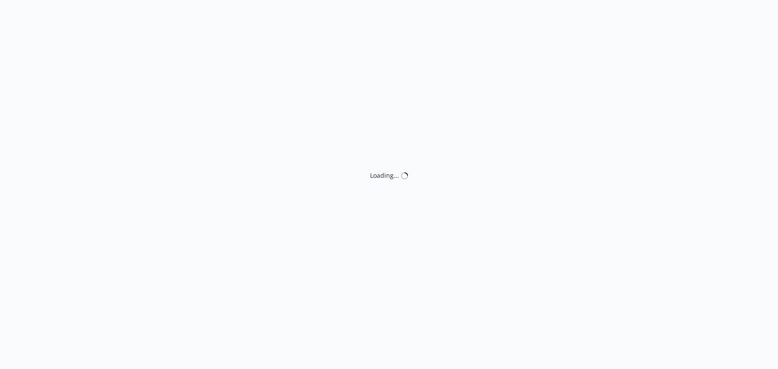
type textarea "x"
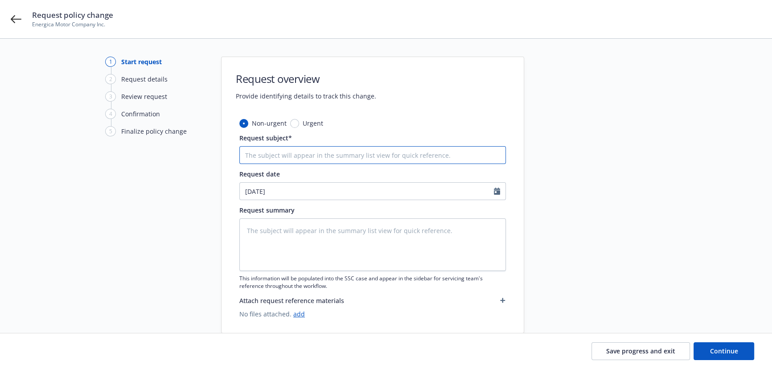
click at [343, 158] on input "Request subject*" at bounding box center [372, 155] width 267 height 18
paste input "25 WC State Compensation Insurance Fund (SCIF) - Change premium adjustment peri…"
type input "25 WC State Compensation Insurance Fund (SCIF) - Change premium adjustment peri…"
type textarea "x"
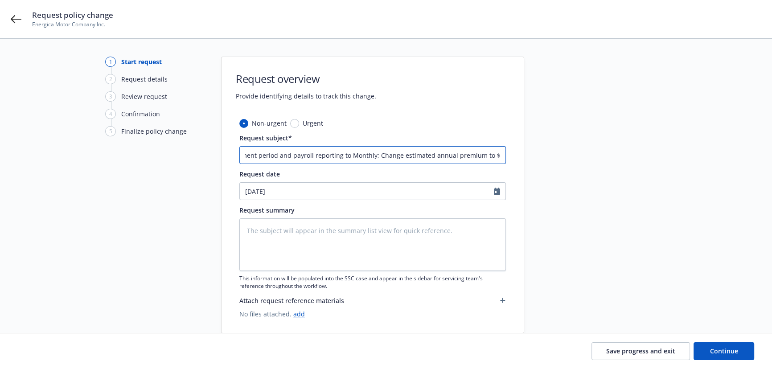
type input "25 WC State Compensation Insurance Fund (SCIF) - Change premium adjustment peri…"
click at [284, 227] on textarea at bounding box center [372, 244] width 267 height 53
drag, startPoint x: 421, startPoint y: 155, endPoint x: 489, endPoint y: 160, distance: 67.5
click at [494, 160] on input "25 WC State Compensation Insurance Fund (SCIF) - Change premium adjustment peri…" at bounding box center [372, 155] width 267 height 18
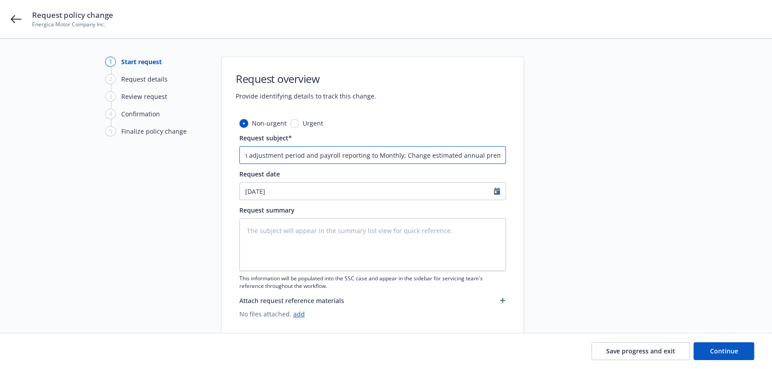
scroll to position [0, 230]
click at [468, 158] on input "25 WC State Compensation Insurance Fund (SCIF) - Change premium adjustment peri…" at bounding box center [372, 155] width 267 height 18
drag, startPoint x: 428, startPoint y: 154, endPoint x: 522, endPoint y: 153, distance: 94.1
click at [522, 153] on div "Non-urgent Urgent Request subject* 25 WC State Compensation Insurance Fund (SCI…" at bounding box center [373, 226] width 302 height 214
click at [486, 155] on input "25 WC State Compensation Insurance Fund (SCIF) - Change premium adjustment peri…" at bounding box center [372, 155] width 267 height 18
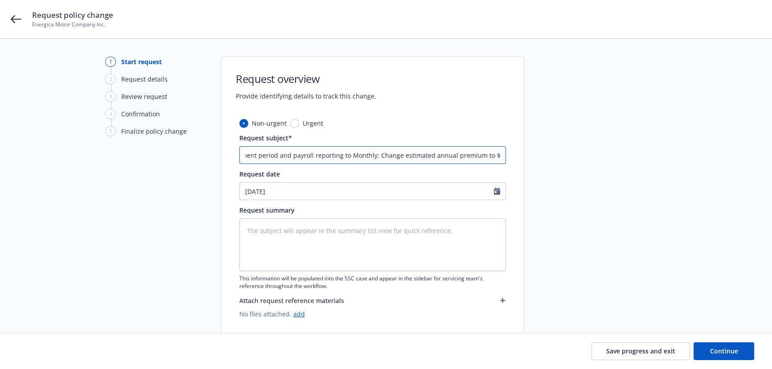
drag, startPoint x: 486, startPoint y: 155, endPoint x: 513, endPoint y: 152, distance: 27.3
click at [513, 152] on div "Non-urgent Urgent Request subject* 25 WC State Compensation Insurance Fund (SCI…" at bounding box center [373, 226] width 302 height 214
type textarea "x"
type input "25 WC State Compensation Insurance Fund (SCIF) - Change premium adjustment peri…"
type textarea "x"
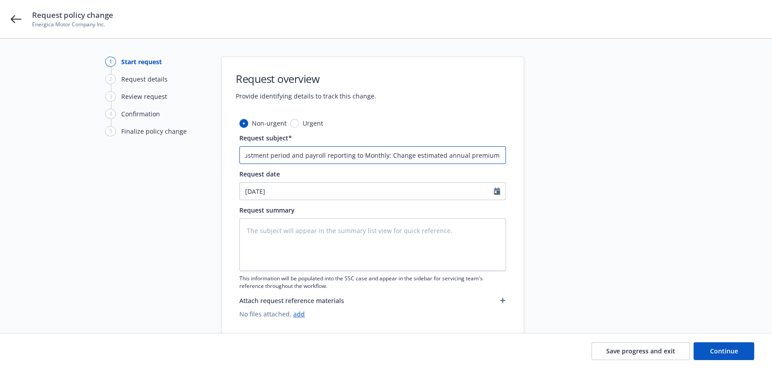
type input "25 WC State Compensation Insurance Fund (SCIF) - Change premium adjustment peri…"
type textarea "x"
type input "25 WC State Compensation Insurance Fund (SCIF) - Change premium adjustment peri…"
type textarea "x"
type input "25 WC State Compensation Insurance Fund (SCIF) - Change premium adjustment peri…"
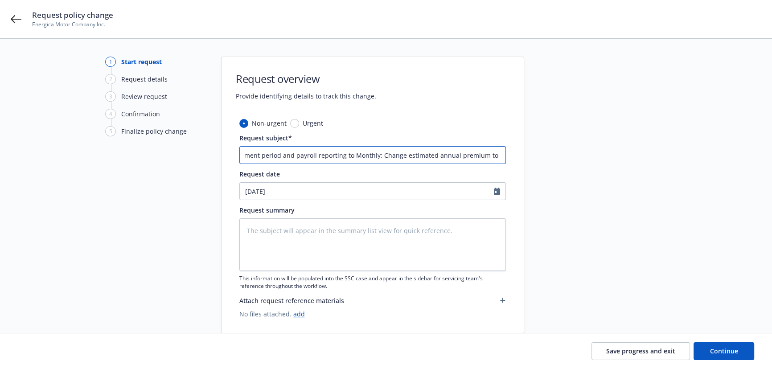
type textarea "x"
type input "25 WC State Compensation Insurance Fund (SCIF) - Change premium adjustment peri…"
drag, startPoint x: 395, startPoint y: 154, endPoint x: 465, endPoint y: 154, distance: 70.4
click at [617, 170] on div "1 Start request 2 Request details 3 Review request 4 Confirmation 5 Finalize po…" at bounding box center [386, 195] width 751 height 277
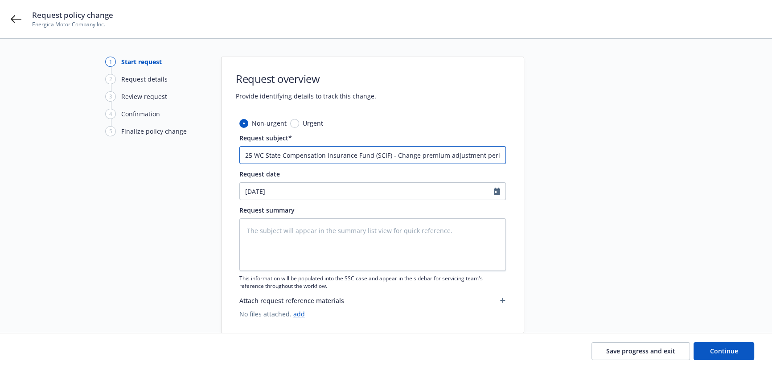
click at [449, 154] on input "25 WC State Compensation Insurance Fund (SCIF) - Change premium adjustment peri…" at bounding box center [372, 155] width 267 height 18
drag, startPoint x: 395, startPoint y: 156, endPoint x: 624, endPoint y: 155, distance: 228.3
click at [624, 155] on div "1 Start request 2 Request details 3 Review request 4 Confirmation 5 Finalize po…" at bounding box center [386, 195] width 751 height 277
click at [296, 232] on textarea at bounding box center [372, 244] width 267 height 53
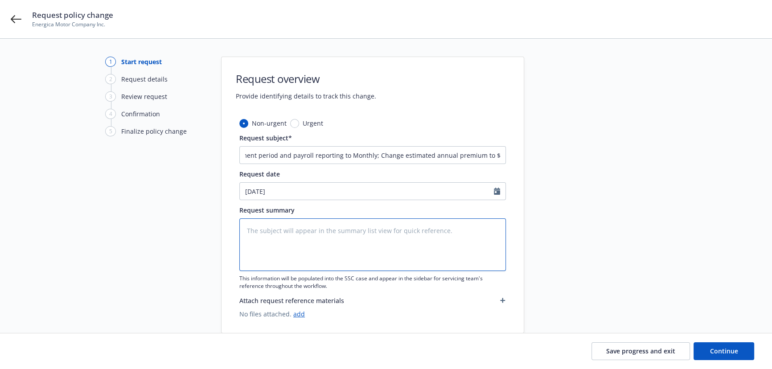
scroll to position [0, 0]
paste textarea "hange premium adjustment period and payroll reporting to Monthly; Change estima…"
type textarea "hange premium adjustment period and payroll reporting to Monthly; Change estima…"
type textarea "x"
type textarea "hange premium adjustment period and payroll reporting to Monthly; Change estima…"
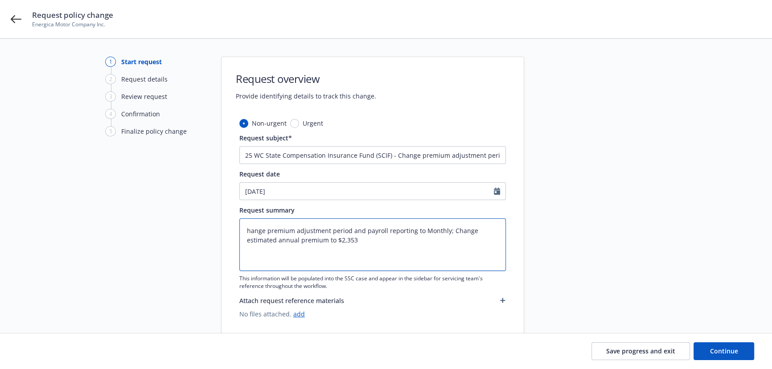
click at [251, 229] on textarea "hange premium adjustment period and payroll reporting to Monthly; Change estima…" at bounding box center [372, 244] width 267 height 53
click at [248, 230] on textarea "hange premium adjustment period and payroll reporting to Monthly; Change estima…" at bounding box center [372, 244] width 267 height 53
type textarea "x"
type textarea "Change premium adjustment period and payroll reporting to Monthly; Change estim…"
click at [351, 249] on textarea "Change premium adjustment period and payroll reporting to Monthly; Change estim…" at bounding box center [372, 244] width 267 height 53
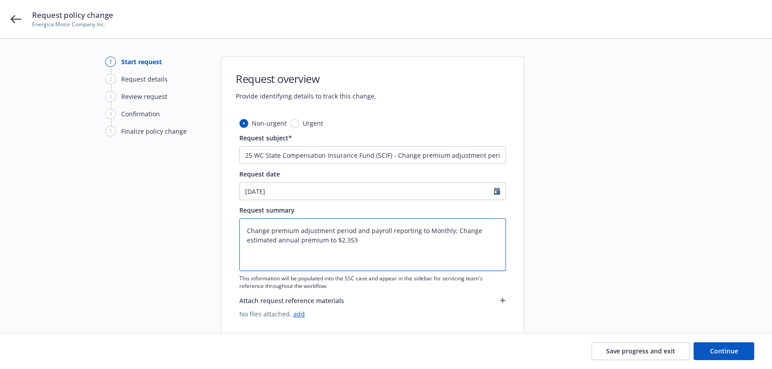
click at [454, 230] on textarea "Change premium adjustment period and payroll reporting to Monthly; Change estim…" at bounding box center [372, 244] width 267 height 53
type textarea "x"
click at [387, 239] on textarea "Change premium adjustment period and payroll reporting to Monthly; Change estim…" at bounding box center [372, 244] width 267 height 53
type textarea "Change premium adjustment period and payroll reporting to Monthly; Change estim…"
click at [432, 227] on textarea "Change premium adjustment period and payroll reporting to Monthly; Change estim…" at bounding box center [372, 244] width 267 height 53
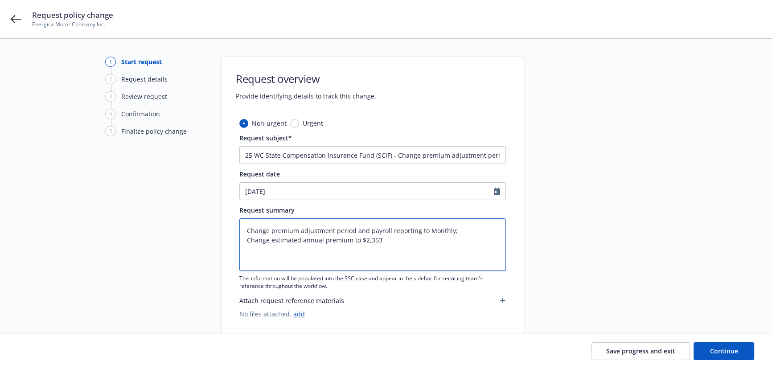
click at [432, 227] on textarea "Change premium adjustment period and payroll reporting to Monthly; Change estim…" at bounding box center [372, 244] width 267 height 53
type textarea "x"
type textarea "Change premium adjustment period and payroll reporting to Q; Change estimated a…"
type textarea "x"
type textarea "Change premium adjustment period and payroll reporting to Qu; Change estimated …"
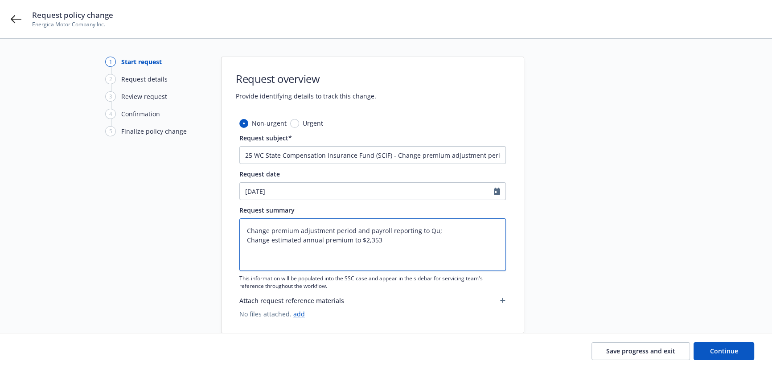
type textarea "x"
type textarea "Change premium adjustment period and payroll reporting to Qua; Change estimated…"
type textarea "x"
type textarea "Change premium adjustment period and payroll reporting to Quar; Change estimate…"
type textarea "x"
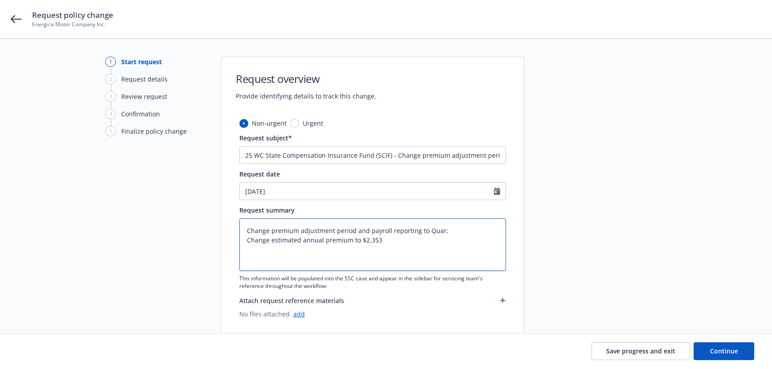
type textarea "Change premium adjustment period and payroll reporting to Quart; Change estimat…"
type textarea "x"
type textarea "Change premium adjustment period and payroll reporting to Quarte; Change estima…"
type textarea "x"
type textarea "Change premium adjustment period and payroll reporting to Quarter; Change estim…"
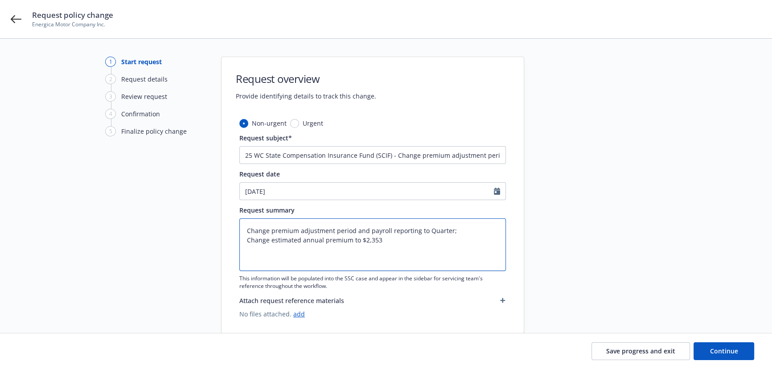
type textarea "x"
type textarea "Change premium adjustment period and payroll reporting to Quarterl; Change esti…"
type textarea "x"
click at [437, 232] on textarea "Change premium adjustment period and payroll reporting to Quarterly; Change est…" at bounding box center [372, 244] width 267 height 53
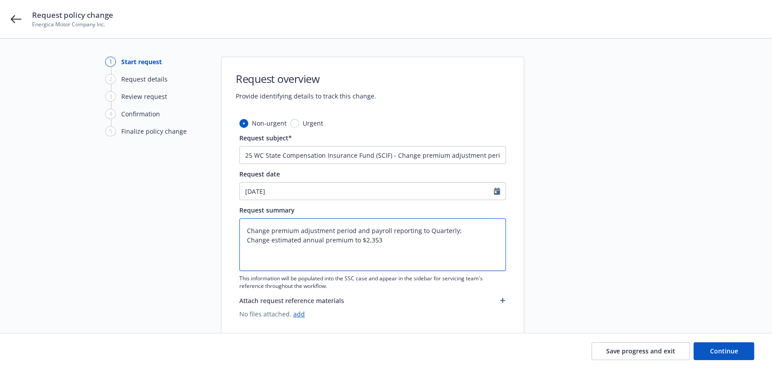
type textarea "Change premium adjustment period and payroll reporting to Quarterly; Change est…"
drag, startPoint x: 445, startPoint y: 154, endPoint x: 504, endPoint y: 155, distance: 58.9
click at [509, 155] on div "Non-urgent Urgent Request subject* 25 WC State Compensation Insurance Fund (SCI…" at bounding box center [373, 226] width 302 height 214
click at [383, 151] on input "25 WC State Compensation Insurance Fund (SCIF) - Change premium adjustment peri…" at bounding box center [372, 155] width 267 height 18
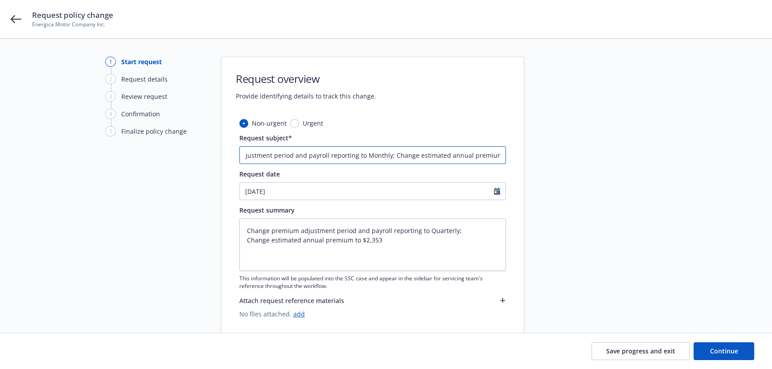
click at [370, 156] on input "25 WC State Compensation Insurance Fund (SCIF) - Change premium adjustment peri…" at bounding box center [372, 155] width 267 height 18
paste input "Quarter"
type input "25 WC State Compensation Insurance Fund (SCIF) - Change premium adjustment peri…"
type textarea "x"
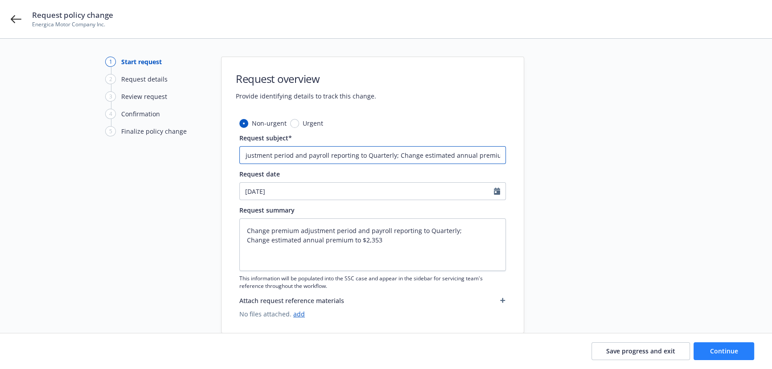
type input "25 WC State Compensation Insurance Fund (SCIF) - Change premium adjustment peri…"
click at [739, 355] on button "Continue" at bounding box center [724, 351] width 61 height 18
type textarea "x"
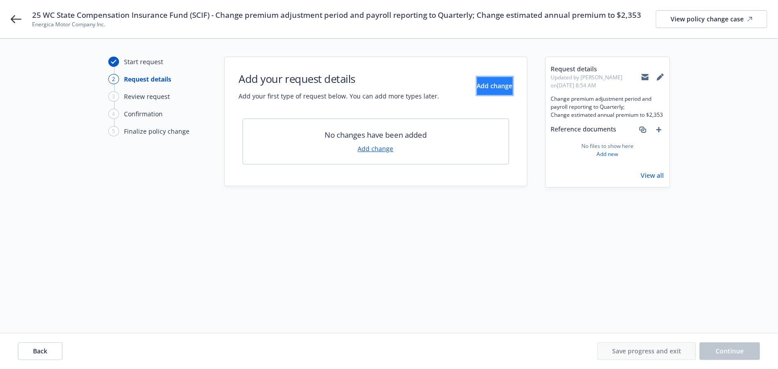
click at [477, 82] on span "Add change" at bounding box center [495, 86] width 36 height 8
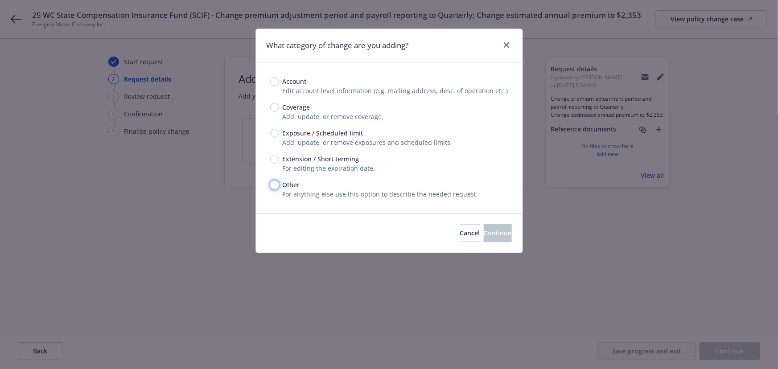
click at [273, 185] on input "Other" at bounding box center [274, 185] width 9 height 9
radio input "true"
click at [484, 231] on span "Continue" at bounding box center [498, 233] width 28 height 8
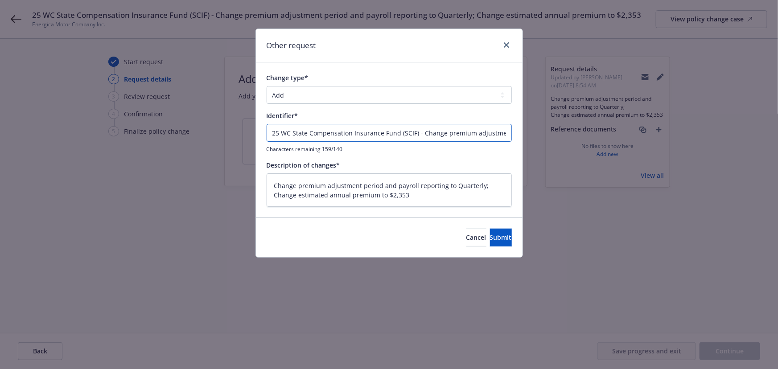
drag, startPoint x: 420, startPoint y: 132, endPoint x: 64, endPoint y: 128, distance: 356.3
click at [62, 129] on div "Other request Change type* Add Audit Change Remove Identifier* 25 WC State Comp…" at bounding box center [389, 184] width 778 height 369
type textarea "x"
type input "Change premium adjustment period and payroll reporting to Quarterly; Change est…"
click at [326, 91] on select "Add Audit Change Remove" at bounding box center [389, 95] width 245 height 18
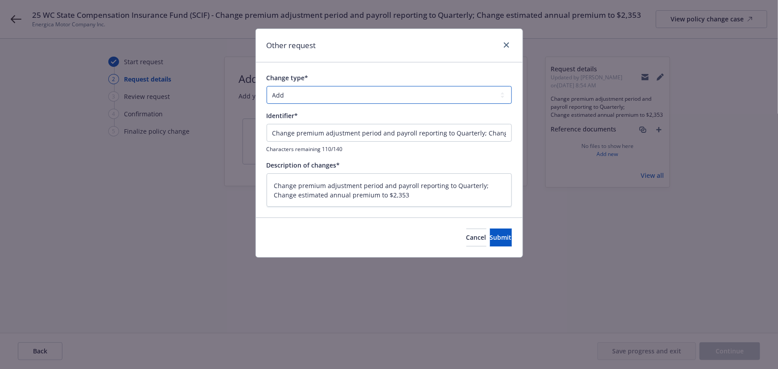
select select "CHANGE"
click at [267, 86] on select "Add Audit Change Remove" at bounding box center [389, 95] width 245 height 18
drag, startPoint x: 479, startPoint y: 133, endPoint x: 599, endPoint y: 147, distance: 120.7
click at [607, 146] on div "Other request Change type* Add Audit Change Remove Identifier* Change premium a…" at bounding box center [389, 184] width 778 height 369
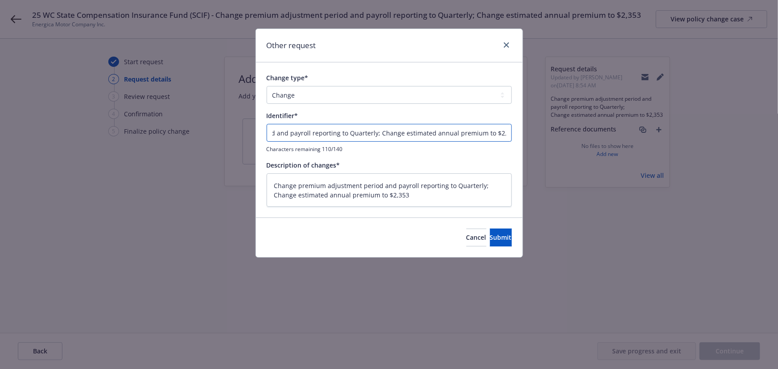
type textarea "x"
type input "Change premium adjustment period and payroll reporting to Quarterly;"
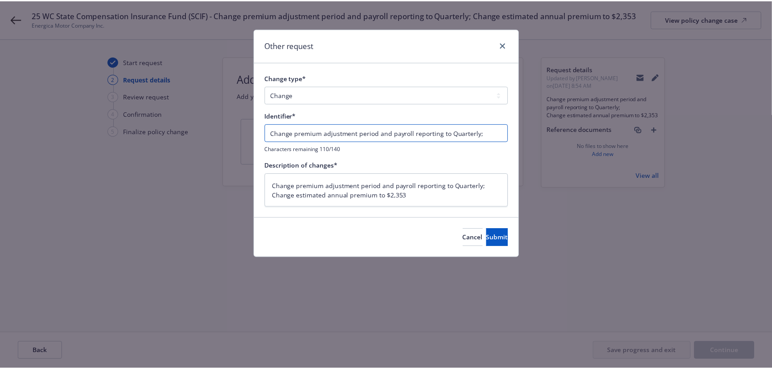
scroll to position [0, 0]
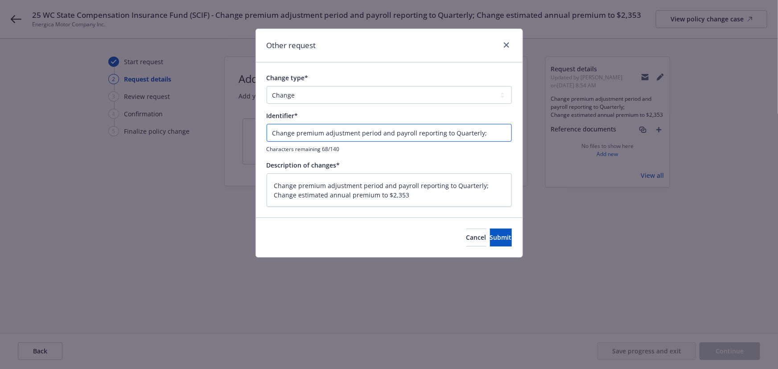
type textarea "x"
type input "Change premium adjustment period and payroll reporting to Quarterly"
drag, startPoint x: 400, startPoint y: 198, endPoint x: 175, endPoint y: 201, distance: 225.6
click at [175, 201] on div "Other request Change type* Add Audit Change Remove Identifier* Change premium a…" at bounding box center [389, 184] width 778 height 369
type textarea "x"
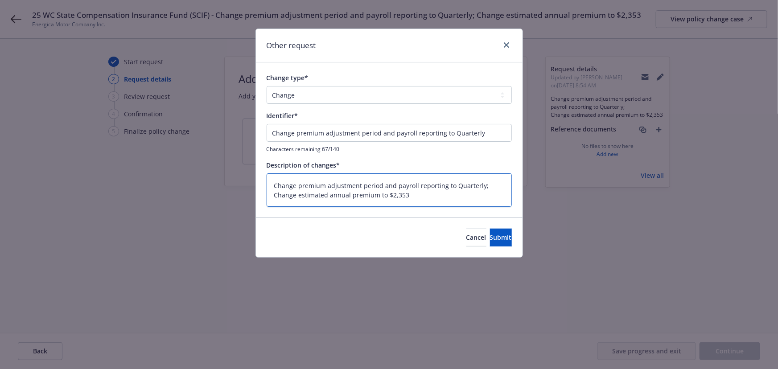
type textarea "Change premium adjustment period and payroll reporting to Quarterly;"
type textarea "x"
type textarea "Change premium adjustment period and payroll reporting to Quarterly;"
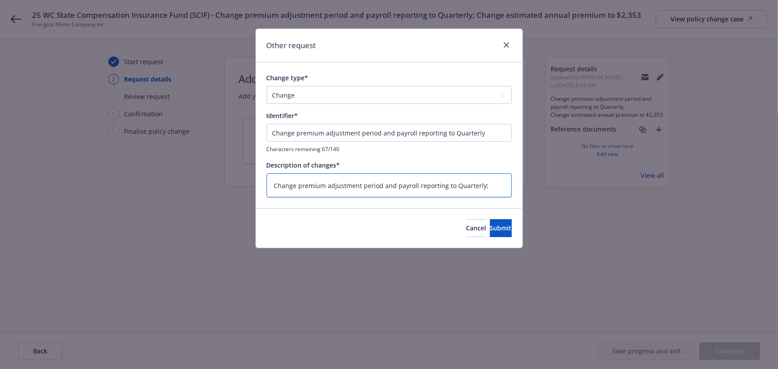
type textarea "x"
type textarea "Change premium adjustment period and payroll reporting to Quarterly;"
type textarea "x"
type textarea "Change premium adjustment period and payroll reporting to Quarterly"
click at [490, 222] on button "Submit" at bounding box center [501, 228] width 22 height 18
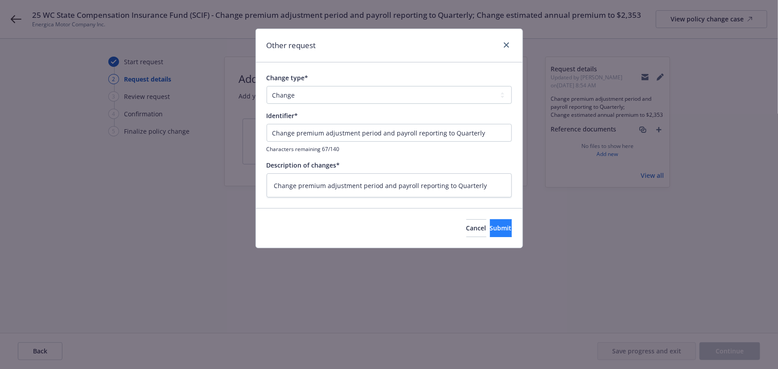
type textarea "x"
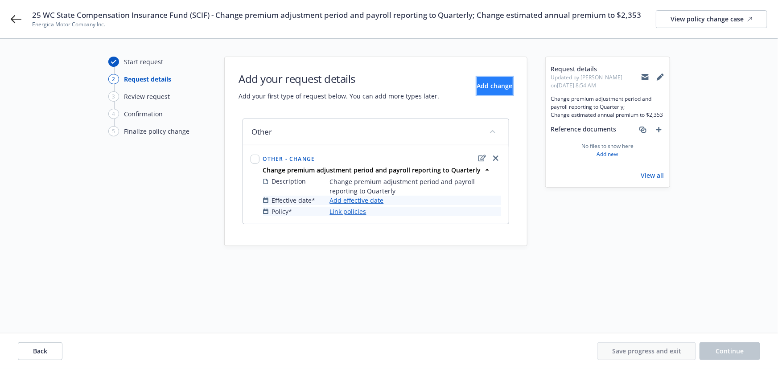
click at [488, 89] on span "Add change" at bounding box center [495, 86] width 36 height 8
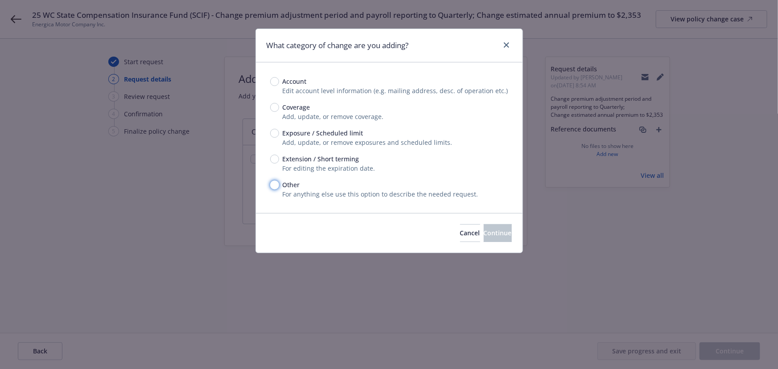
click at [276, 187] on input "Other" at bounding box center [274, 185] width 9 height 9
radio input "true"
click at [495, 240] on button "Continue" at bounding box center [498, 233] width 28 height 18
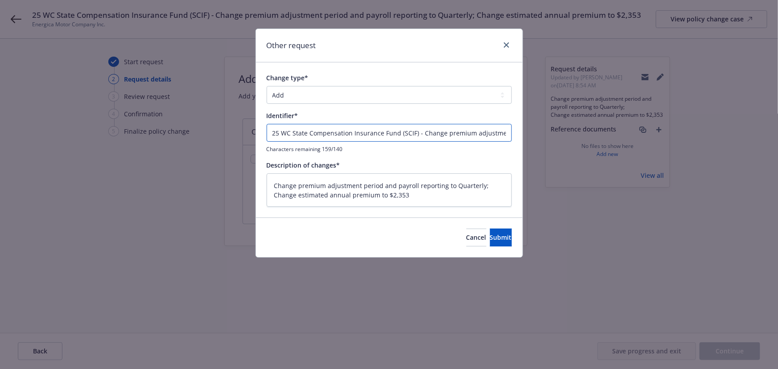
drag, startPoint x: 464, startPoint y: 134, endPoint x: 82, endPoint y: 129, distance: 381.7
click at [76, 130] on div "Other request Change type* Add Audit Change Remove Identifier* 25 WC State Comp…" at bounding box center [389, 184] width 778 height 369
type textarea "x"
type input "m adjustment period and payroll reporting to Quarterly; Change estimated annual…"
drag, startPoint x: 436, startPoint y: 131, endPoint x: 67, endPoint y: 131, distance: 369.2
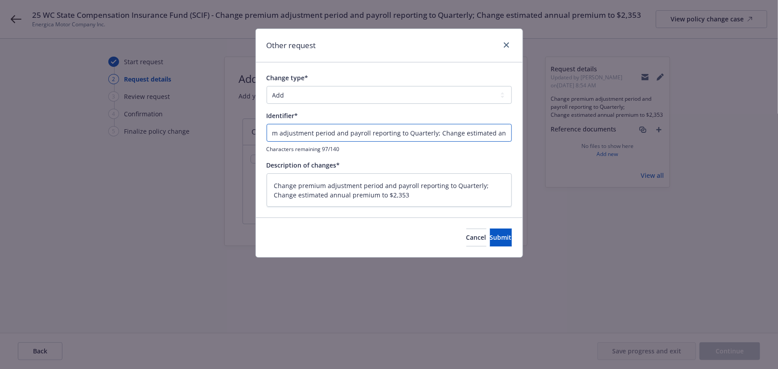
click at [55, 134] on div "Other request Change type* Add Audit Change Remove Identifier* m adjustment per…" at bounding box center [389, 184] width 778 height 369
type textarea "x"
type input "Change estimated annual premium to $2,353"
drag, startPoint x: 312, startPoint y: 93, endPoint x: 309, endPoint y: 103, distance: 10.3
click at [312, 93] on select "Add Audit Change Remove" at bounding box center [389, 95] width 245 height 18
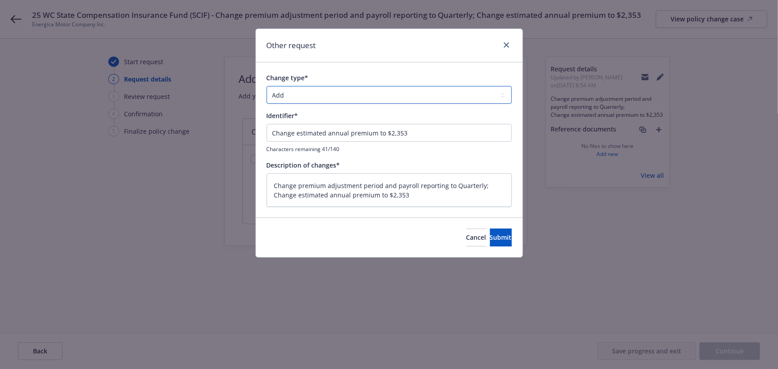
select select "CHANGE"
click at [267, 86] on select "Add Audit Change Remove" at bounding box center [389, 95] width 245 height 18
drag, startPoint x: 490, startPoint y: 184, endPoint x: 78, endPoint y: 169, distance: 413.1
click at [78, 169] on div "Other request Change type* Add Audit Change Remove Identifier* Change estimated…" at bounding box center [389, 184] width 778 height 369
type textarea "x"
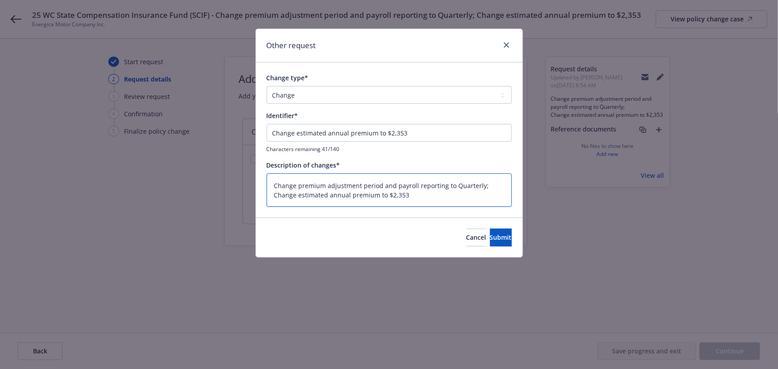
type textarea "Change estimated annual premium to $2,353"
type textarea "x"
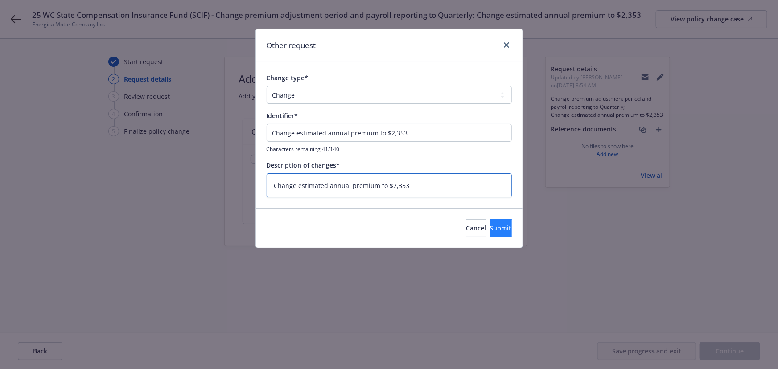
type textarea "Change estimated annual premium to $2,353"
click at [490, 223] on button "Submit" at bounding box center [501, 228] width 22 height 18
type textarea "x"
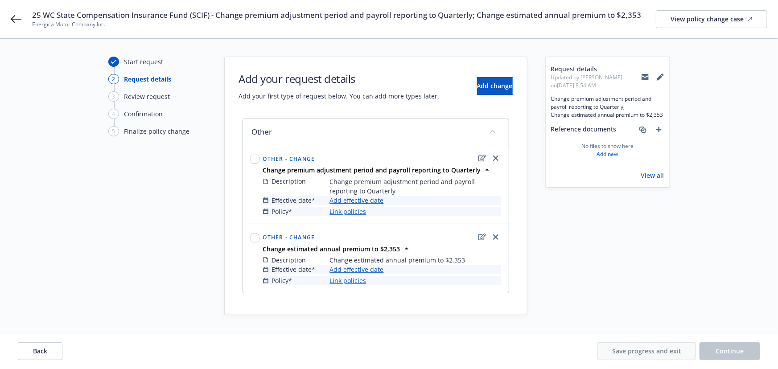
click at [356, 200] on link "Add effective date" at bounding box center [357, 200] width 54 height 9
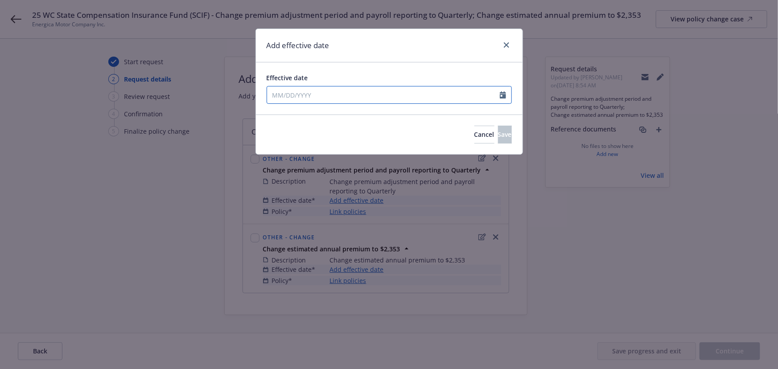
click at [324, 100] on input "Effective date" at bounding box center [383, 94] width 233 height 17
click at [273, 119] on icon "button" at bounding box center [275, 116] width 5 height 5
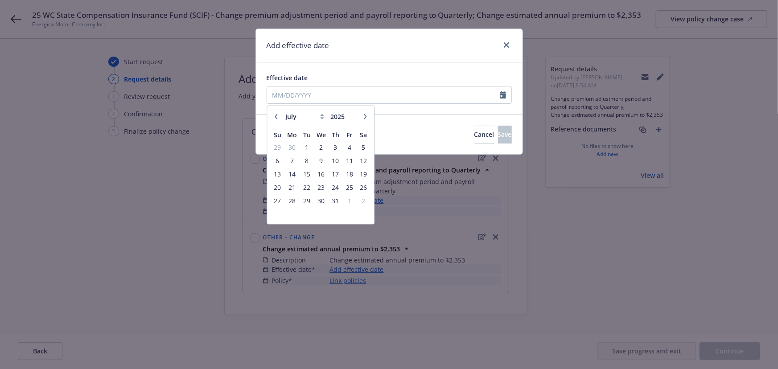
click at [274, 119] on icon "button" at bounding box center [275, 116] width 5 height 5
select select "6"
click at [306, 187] on span "24" at bounding box center [307, 186] width 12 height 11
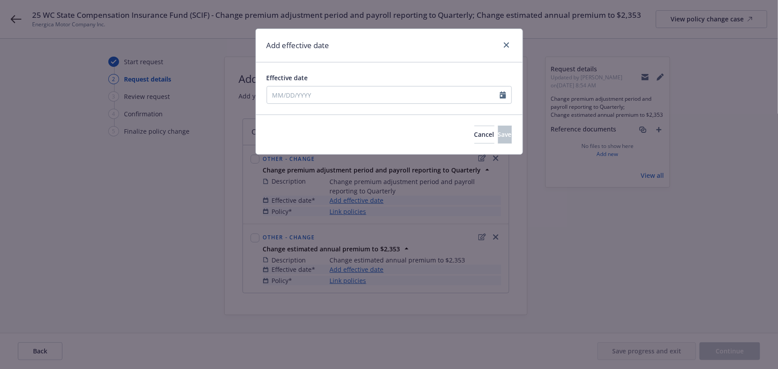
type input "06/24/2025"
click at [498, 132] on span "Save" at bounding box center [505, 134] width 14 height 8
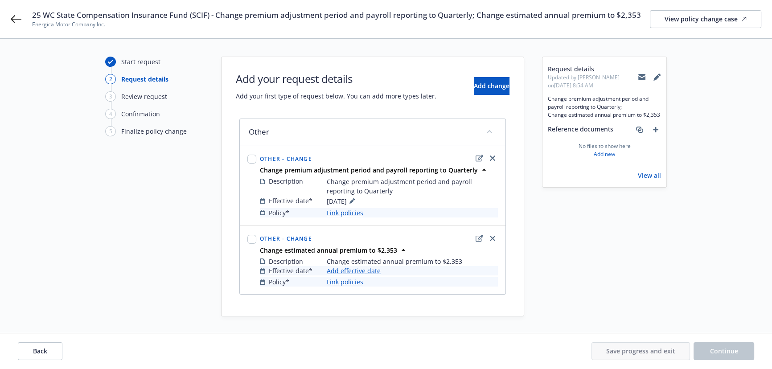
click at [358, 214] on link "Link policies" at bounding box center [345, 212] width 37 height 9
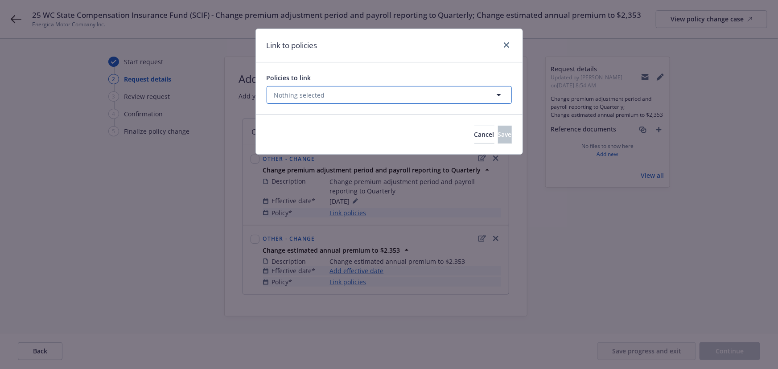
click at [324, 94] on button "Nothing selected" at bounding box center [389, 95] width 245 height 18
select select "ACTIVE"
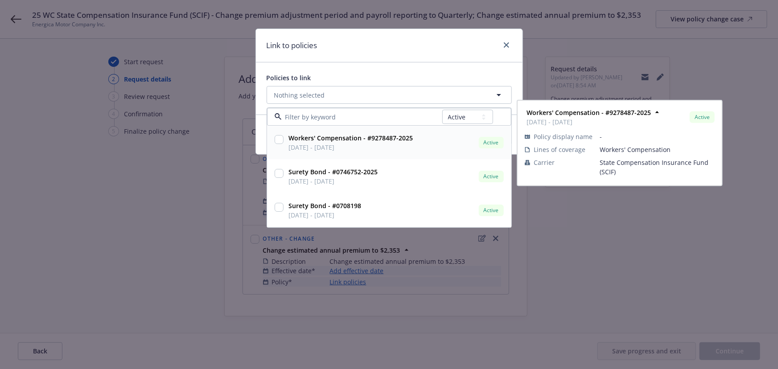
click at [320, 145] on span "06/24/2025 - 06/24/2026" at bounding box center [351, 147] width 124 height 9
checkbox input "true"
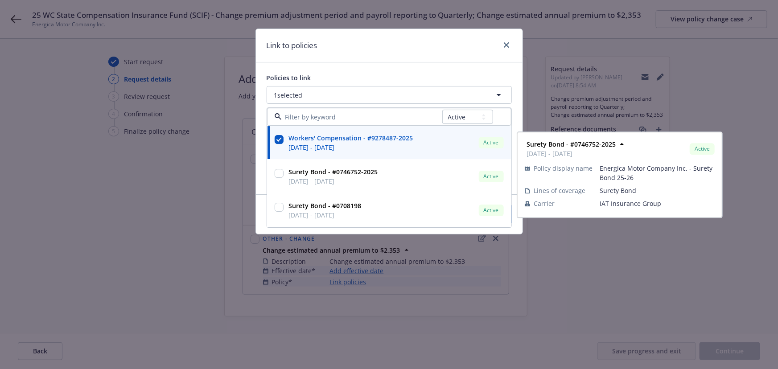
click at [417, 66] on div "Policies to link 1 selected All Active Upcoming Expired Cancelled Workers' Comp…" at bounding box center [389, 128] width 267 height 132
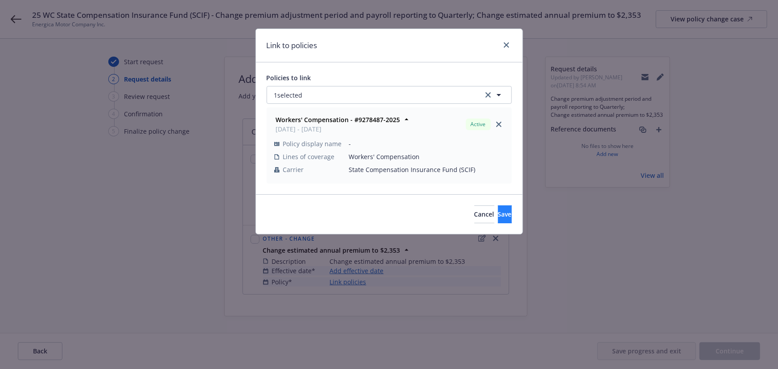
click at [479, 205] on div "Cancel Save" at bounding box center [389, 214] width 267 height 40
click at [498, 215] on button "Save" at bounding box center [505, 215] width 14 height 18
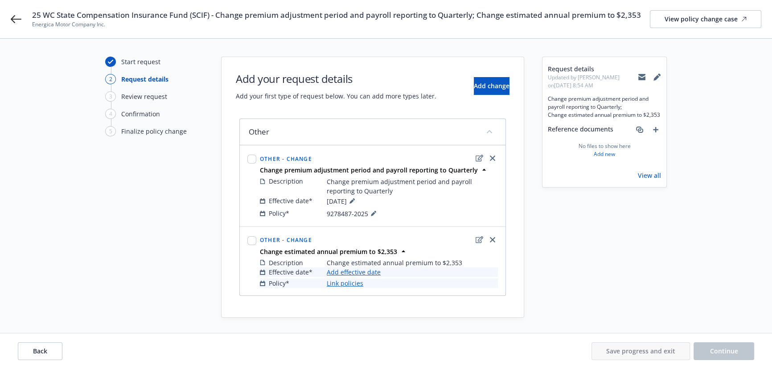
click at [357, 270] on link "Add effective date" at bounding box center [354, 272] width 54 height 9
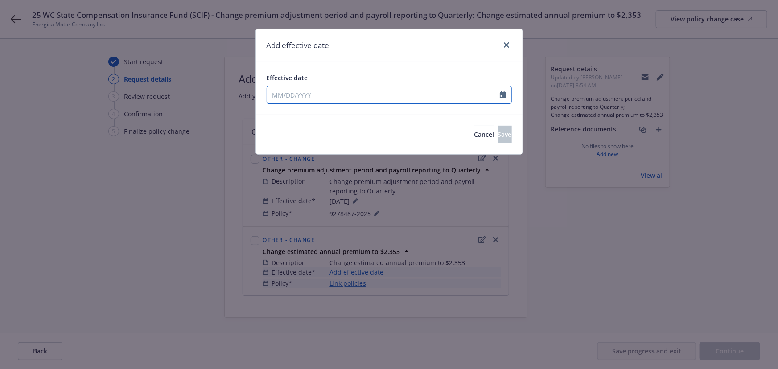
click at [320, 96] on input "Effective date" at bounding box center [383, 94] width 233 height 17
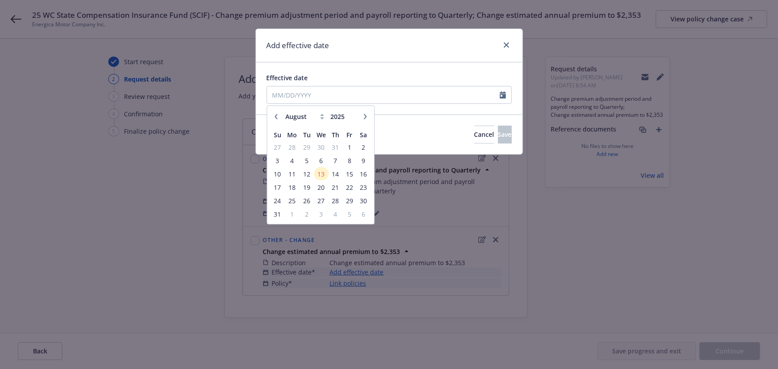
click at [276, 118] on icon "button" at bounding box center [276, 116] width 3 height 5
select select "6"
click at [306, 188] on span "24" at bounding box center [307, 186] width 12 height 11
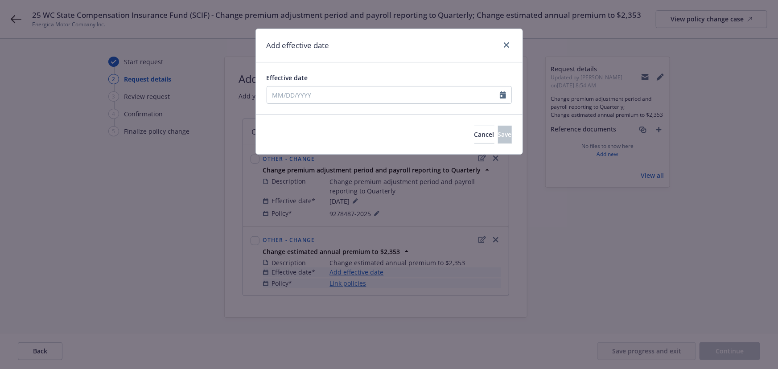
type input "06/24/2025"
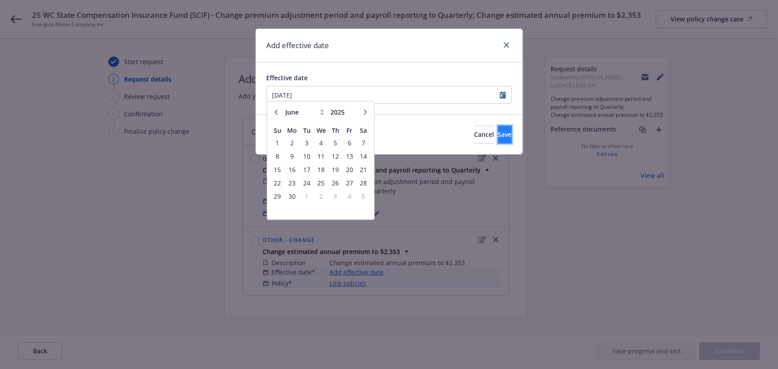
click at [498, 137] on span "Save" at bounding box center [505, 134] width 14 height 8
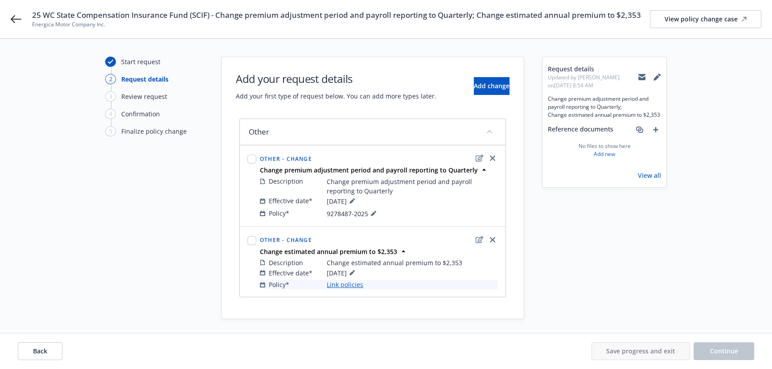
click at [350, 286] on link "Link policies" at bounding box center [345, 284] width 37 height 9
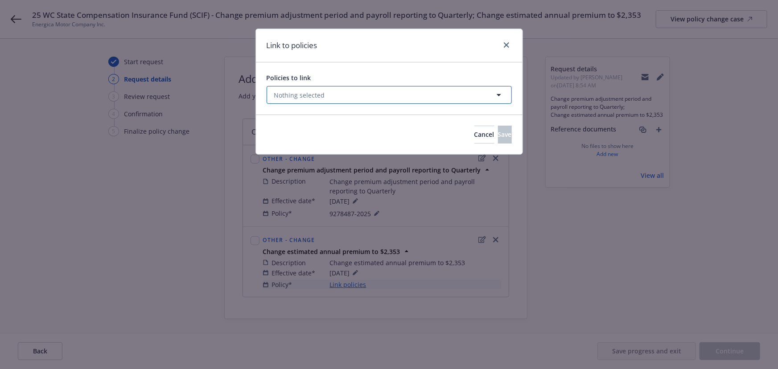
click at [334, 92] on button "Nothing selected" at bounding box center [389, 95] width 245 height 18
select select "ACTIVE"
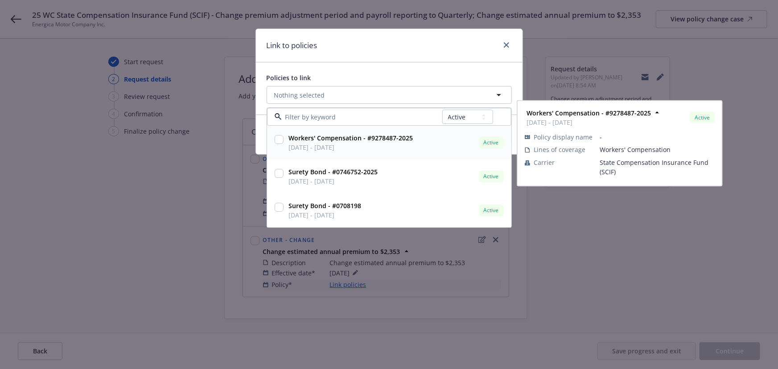
click at [329, 145] on span "06/24/2025 - 06/24/2026" at bounding box center [351, 147] width 124 height 9
checkbox input "true"
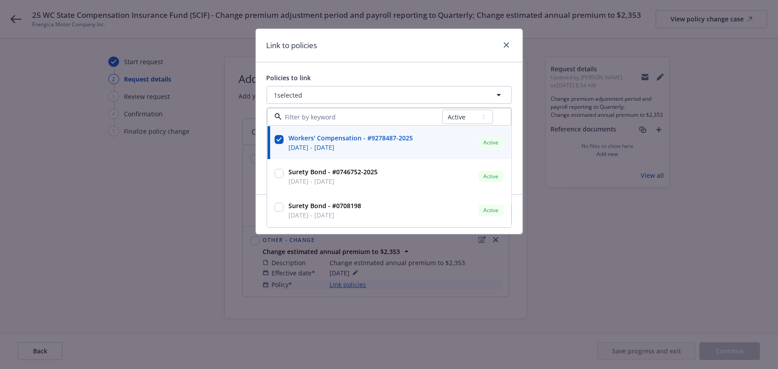
click at [375, 65] on div "Policies to link 1 selected All Active Upcoming Expired Cancelled Workers' Comp…" at bounding box center [389, 128] width 267 height 132
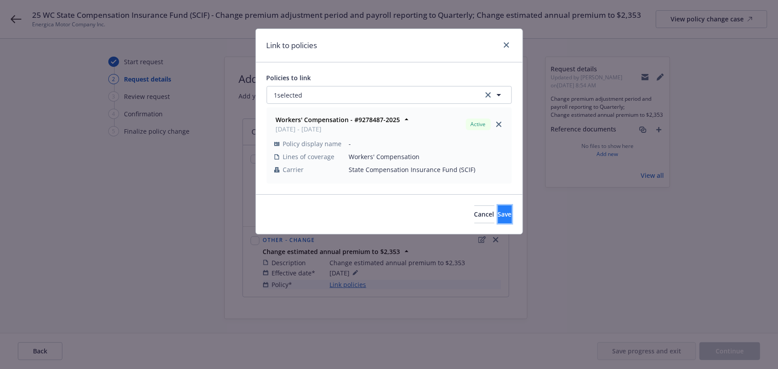
click at [498, 210] on button "Save" at bounding box center [505, 215] width 14 height 18
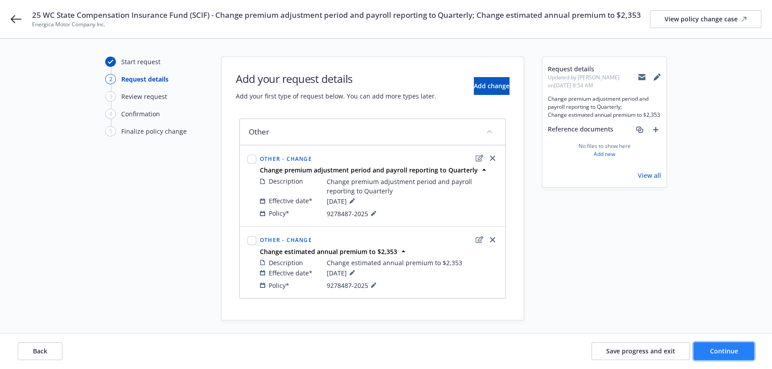
click at [709, 352] on button "Continue" at bounding box center [724, 351] width 61 height 18
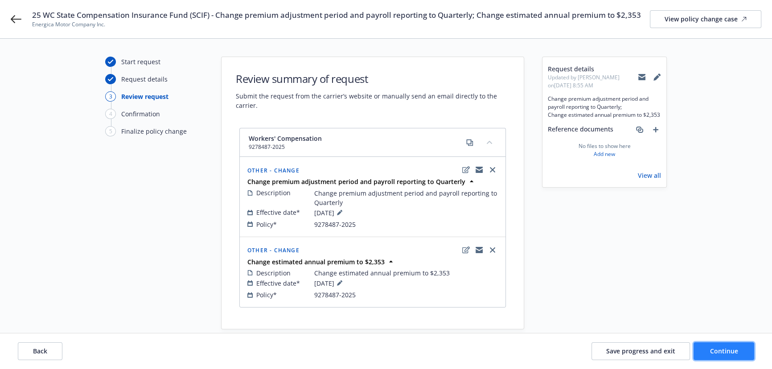
click at [720, 353] on span "Continue" at bounding box center [724, 351] width 28 height 8
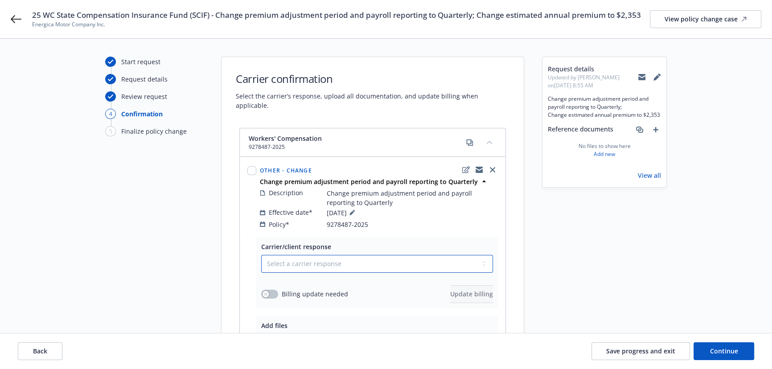
click at [303, 255] on select "Select a carrier response Accepted Accepted with revision No endorsement needed…" at bounding box center [377, 264] width 232 height 18
select select "ACCEPTED"
click at [261, 255] on select "Select a carrier response Accepted Accepted with revision No endorsement needed…" at bounding box center [377, 264] width 232 height 18
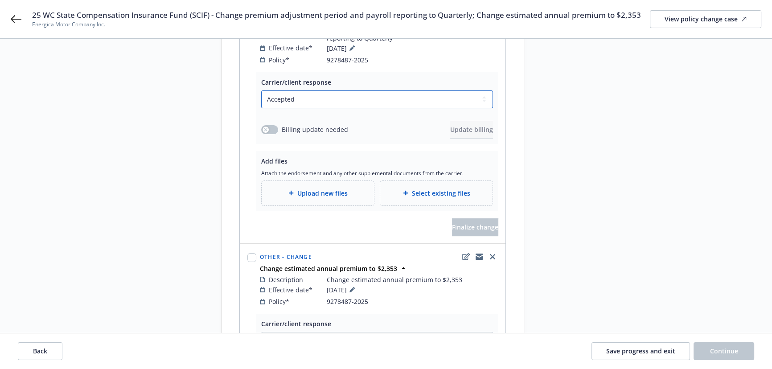
scroll to position [202, 0]
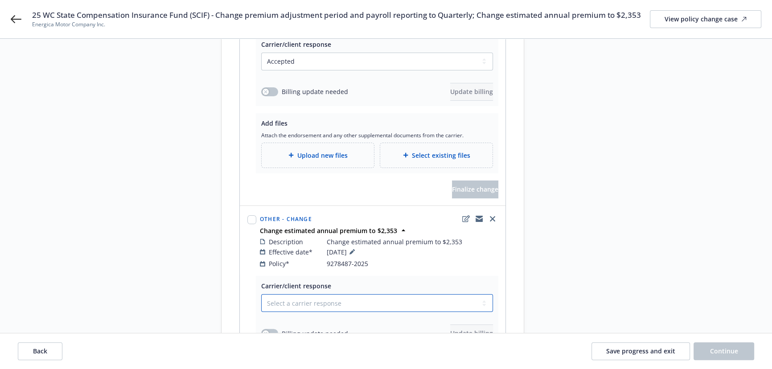
drag, startPoint x: 288, startPoint y: 290, endPoint x: 289, endPoint y: 299, distance: 8.9
click at [288, 294] on select "Select a carrier response Accepted Accepted with revision No endorsement needed…" at bounding box center [377, 303] width 232 height 18
select select "ACCEPTED"
click at [261, 294] on select "Select a carrier response Accepted Accepted with revision No endorsement needed…" at bounding box center [377, 303] width 232 height 18
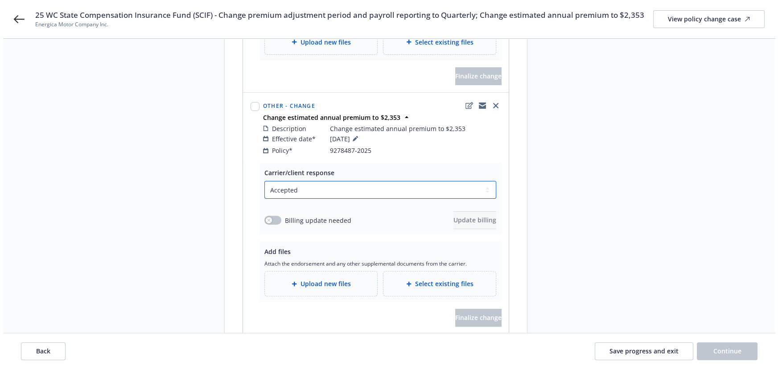
scroll to position [324, 0]
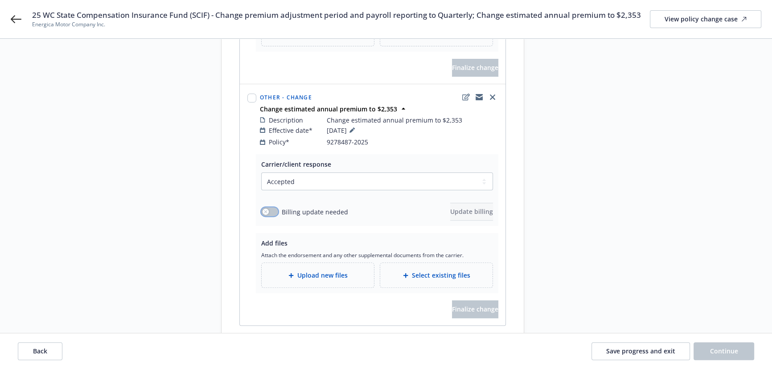
click at [271, 207] on button "button" at bounding box center [269, 211] width 17 height 9
click at [458, 207] on button "Update billing" at bounding box center [471, 212] width 43 height 18
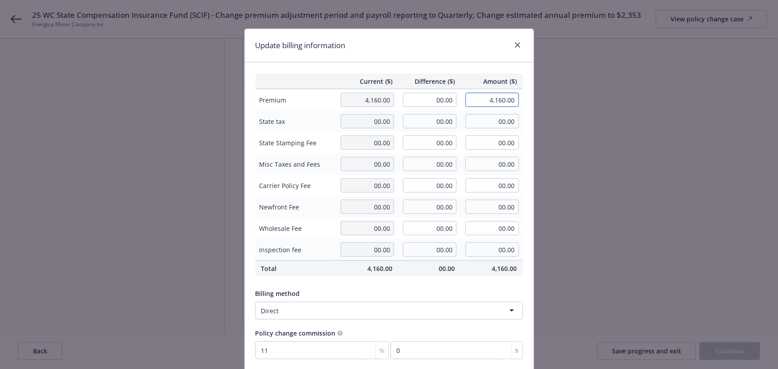
drag, startPoint x: 485, startPoint y: 101, endPoint x: 536, endPoint y: 101, distance: 51.3
click at [536, 101] on div "Update billing information Current ($) Difference ($) Amount ($) Premium 4,160.…" at bounding box center [389, 184] width 778 height 369
type input "3253"
type input "-907.00"
type input "3,253.00"
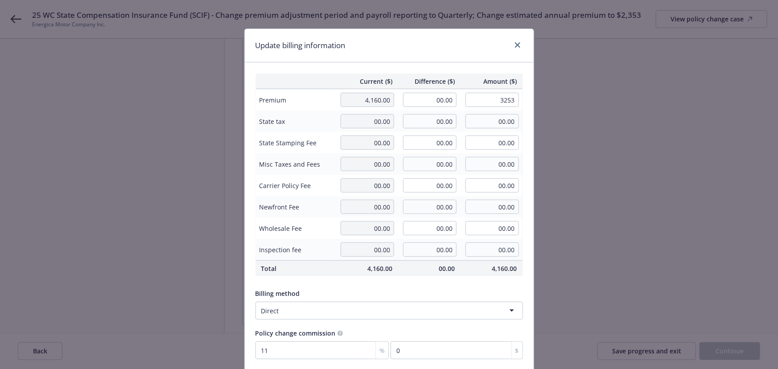
type input "-99.77"
click at [437, 60] on div "Update billing information" at bounding box center [389, 45] width 289 height 33
drag, startPoint x: 518, startPoint y: 102, endPoint x: 539, endPoint y: 103, distance: 21.9
click at [539, 103] on div "Update billing information Current ($) Difference ($) Amount ($) Premium 4,160.…" at bounding box center [389, 184] width 778 height 369
type input "2353"
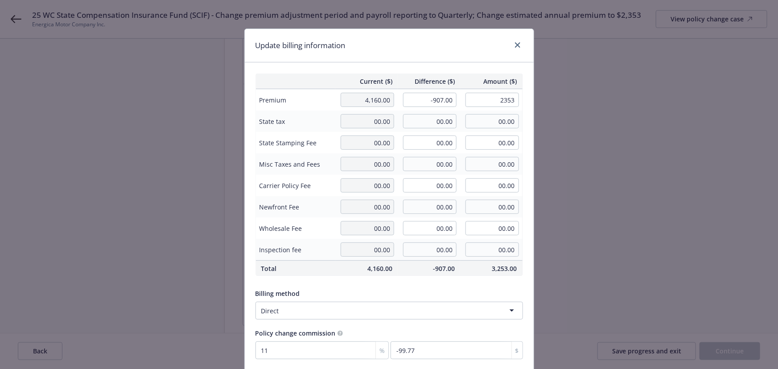
type input "-1,807.00"
type input "2,353.00"
type input "-198.77"
click at [448, 59] on div "Update billing information" at bounding box center [389, 45] width 289 height 33
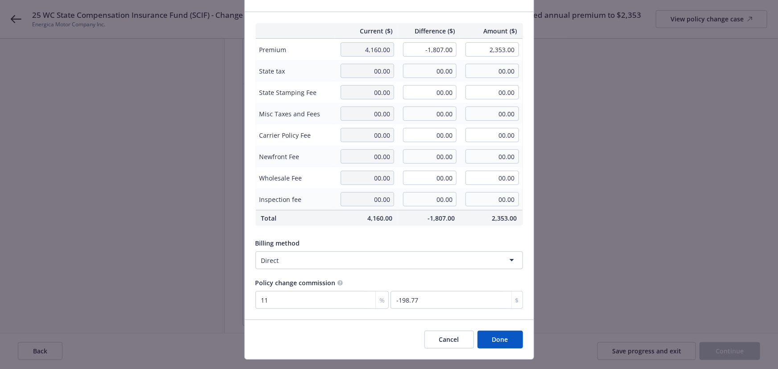
scroll to position [69, 0]
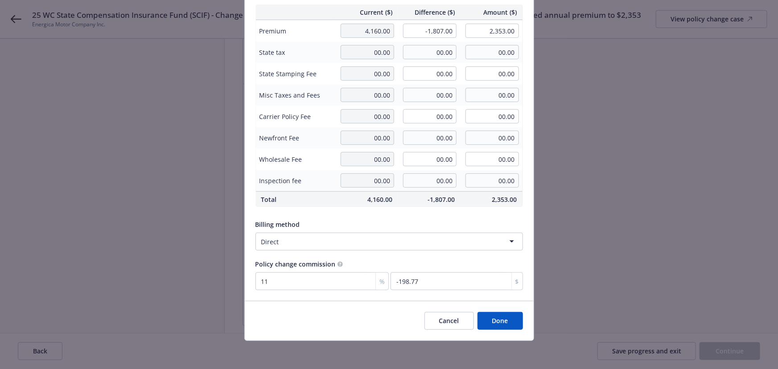
click at [498, 320] on button "Done" at bounding box center [500, 321] width 45 height 18
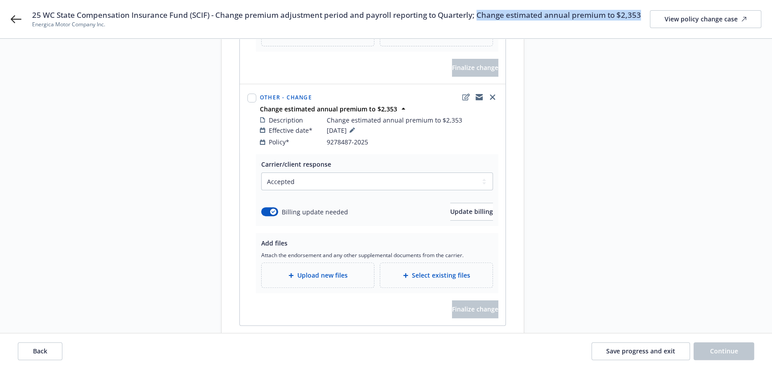
drag, startPoint x: 473, startPoint y: 14, endPoint x: 637, endPoint y: 11, distance: 163.7
click at [637, 11] on div "25 WC State Compensation Insurance Fund (SCIF) - Change premium adjustment peri…" at bounding box center [396, 19] width 729 height 19
copy span "Change estimated annual premium to $2,353"
click at [312, 275] on div "Upload new files" at bounding box center [318, 275] width 112 height 25
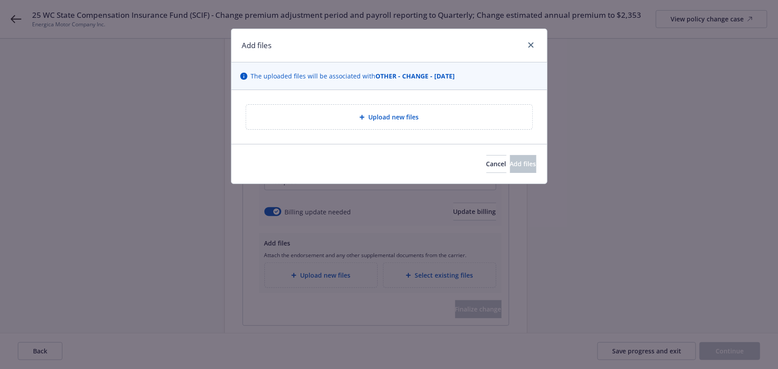
click at [385, 119] on span "Upload new files" at bounding box center [393, 116] width 50 height 9
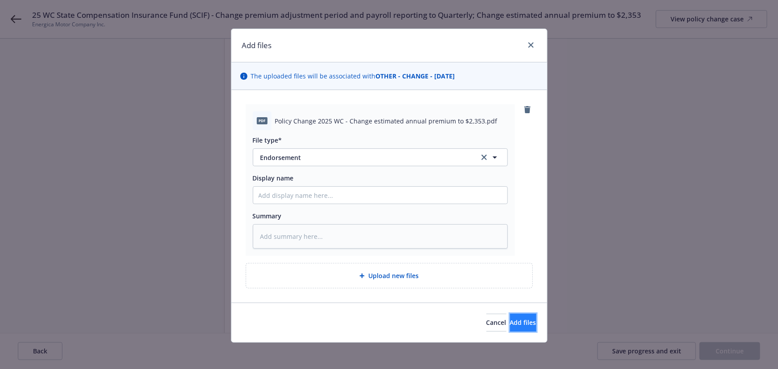
click at [510, 325] on span "Add files" at bounding box center [523, 322] width 26 height 8
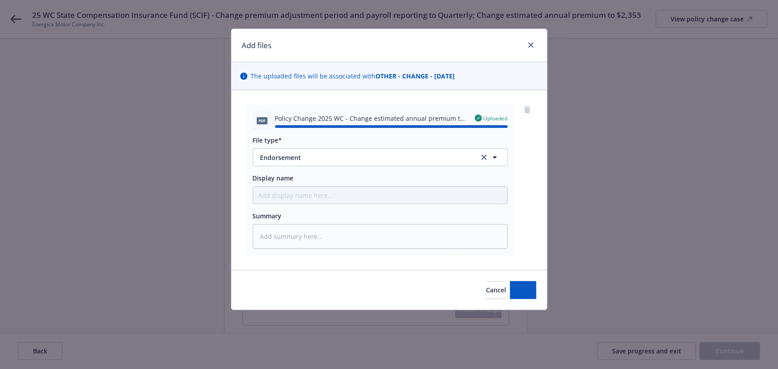
type textarea "x"
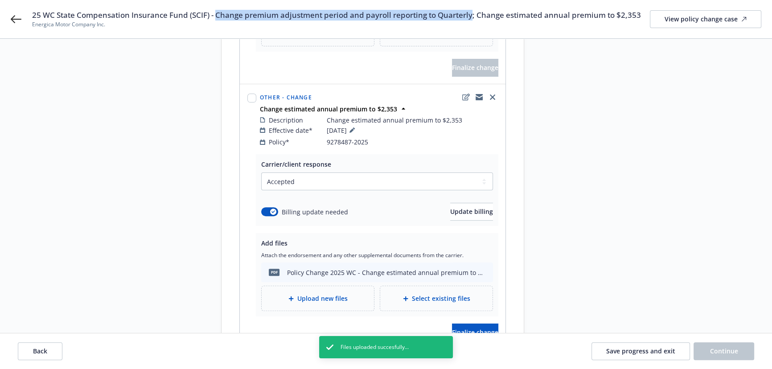
drag, startPoint x: 470, startPoint y: 14, endPoint x: 216, endPoint y: 13, distance: 253.7
click at [216, 13] on span "25 WC State Compensation Insurance Fund (SCIF) - Change premium adjustment peri…" at bounding box center [336, 15] width 609 height 11
copy span "Change premium adjustment period and payroll reporting to Quarterly"
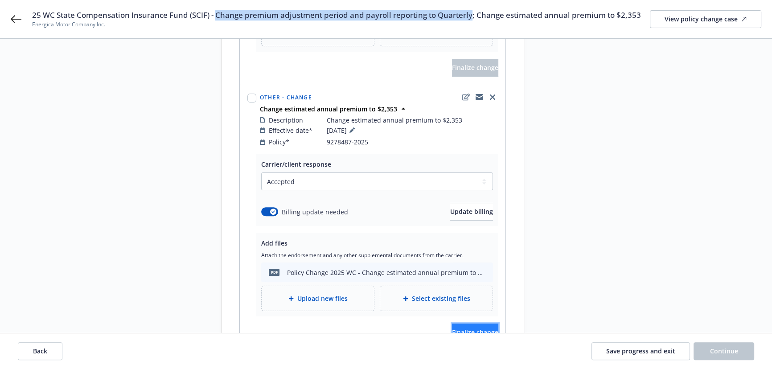
click at [455, 328] on span "Finalize change" at bounding box center [475, 332] width 46 height 8
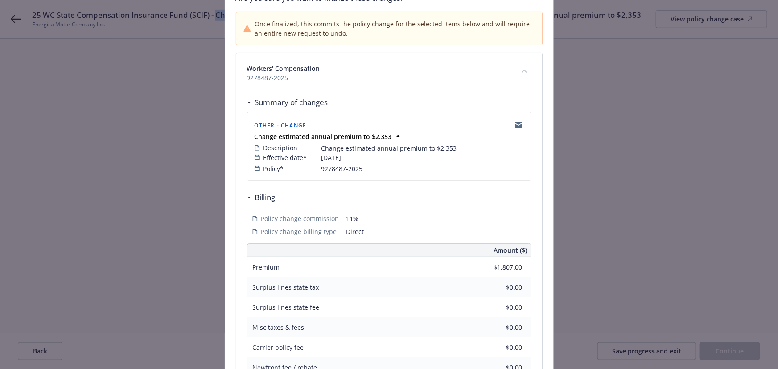
scroll to position [233, 0]
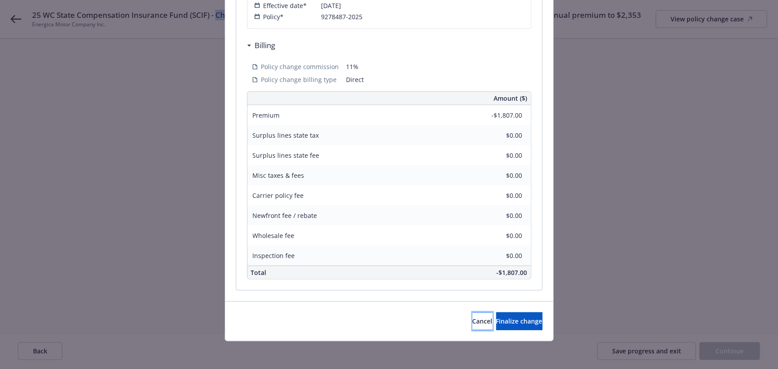
click at [473, 324] on span "Cancel" at bounding box center [483, 321] width 20 height 8
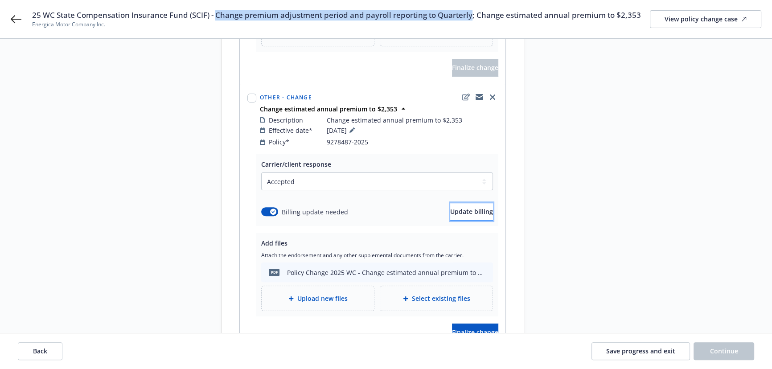
click at [454, 208] on button "Update billing" at bounding box center [471, 212] width 43 height 18
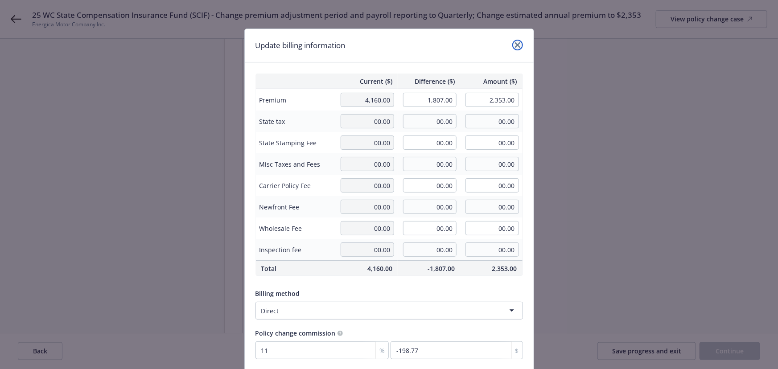
click at [516, 41] on link "close" at bounding box center [517, 45] width 11 height 11
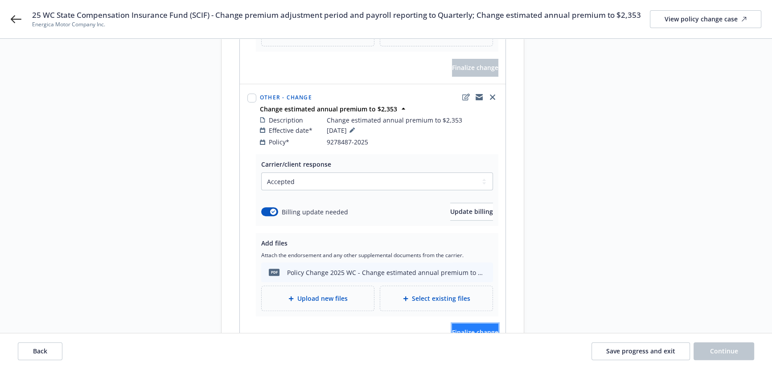
click at [453, 328] on span "Finalize change" at bounding box center [475, 332] width 46 height 8
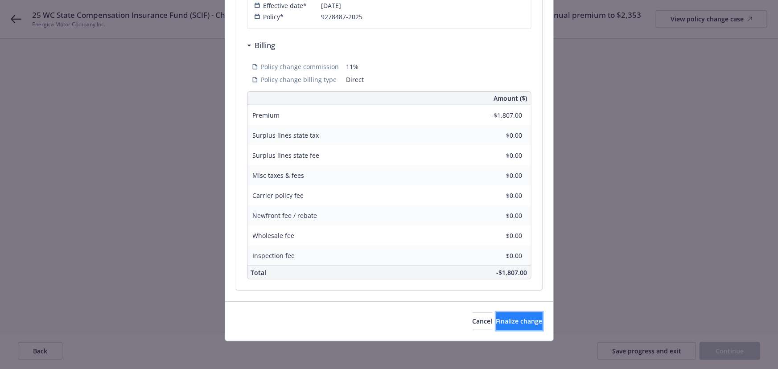
click at [507, 328] on button "Finalize change" at bounding box center [519, 322] width 46 height 18
select select "ACCEPTED"
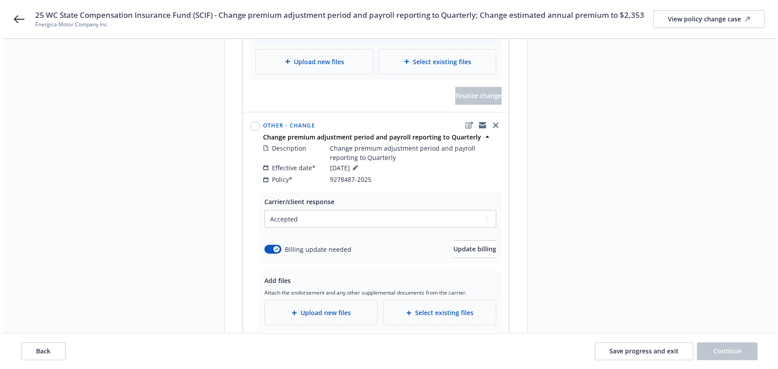
scroll to position [370, 0]
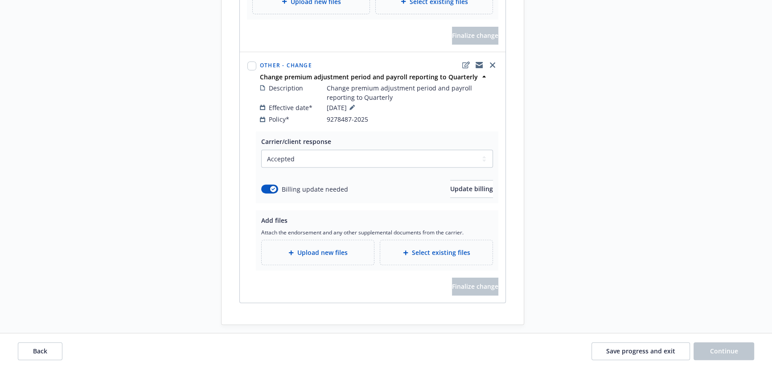
click at [339, 250] on div "Upload new files" at bounding box center [318, 252] width 112 height 25
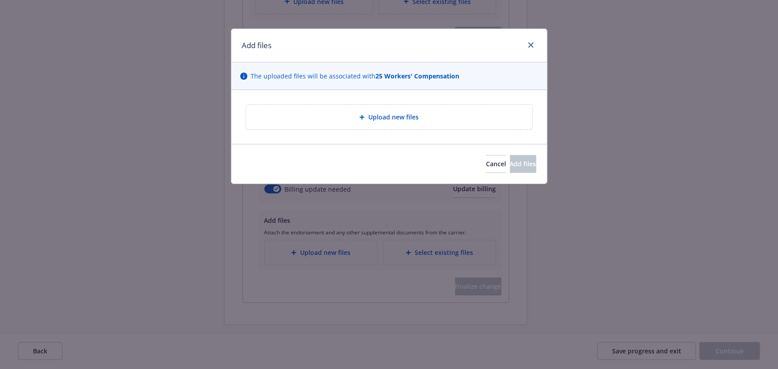
click at [374, 121] on span "Upload new files" at bounding box center [393, 116] width 50 height 9
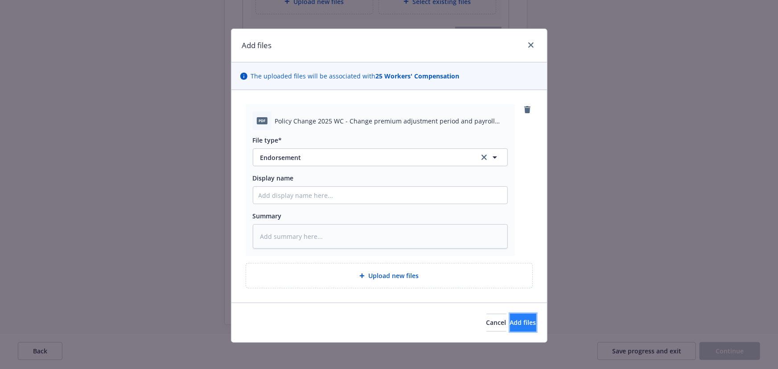
click at [510, 322] on span "Add files" at bounding box center [523, 322] width 26 height 8
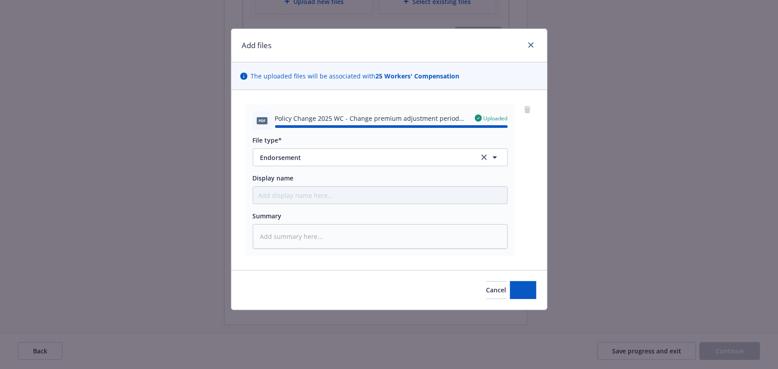
type textarea "x"
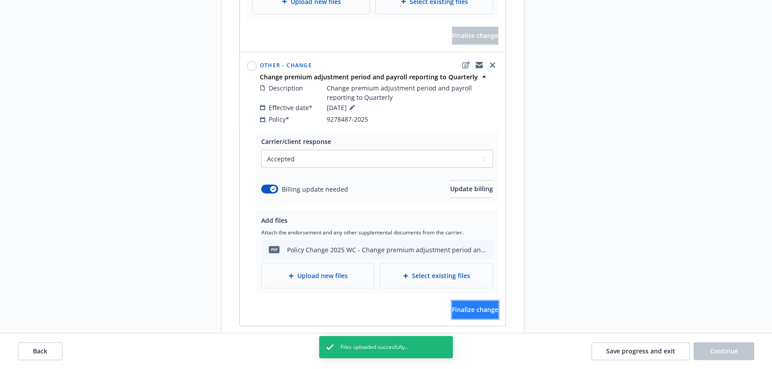
click at [452, 308] on button "Finalize change" at bounding box center [475, 310] width 46 height 18
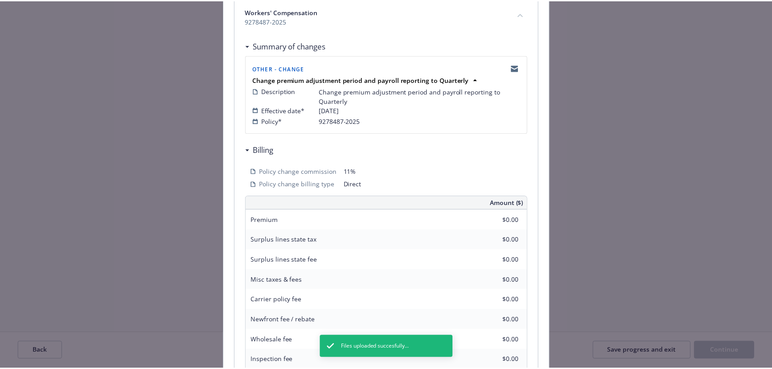
scroll to position [242, 0]
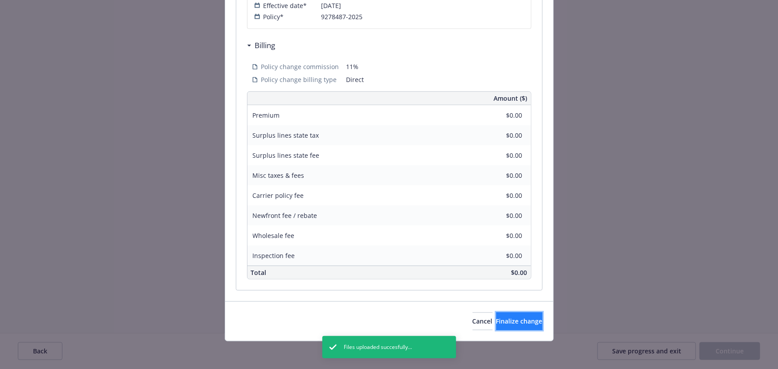
click at [513, 319] on span "Finalize change" at bounding box center [519, 321] width 46 height 8
select select "ACCEPTED"
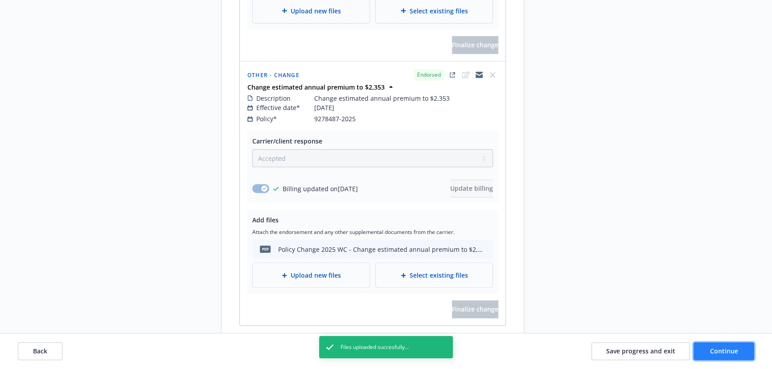
click at [723, 353] on span "Continue" at bounding box center [724, 351] width 28 height 8
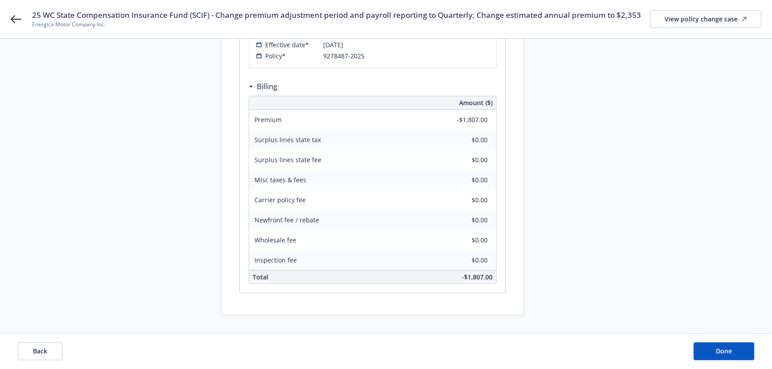
scroll to position [329, 0]
click at [707, 21] on div "View policy change case" at bounding box center [706, 19] width 82 height 17
click at [732, 351] on button "Done" at bounding box center [724, 351] width 61 height 18
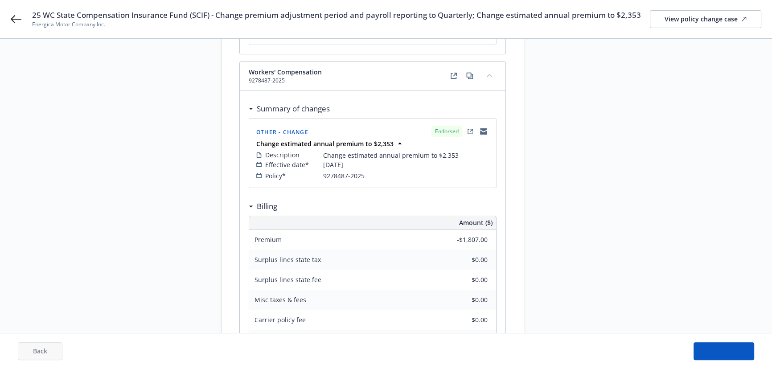
scroll to position [86, 0]
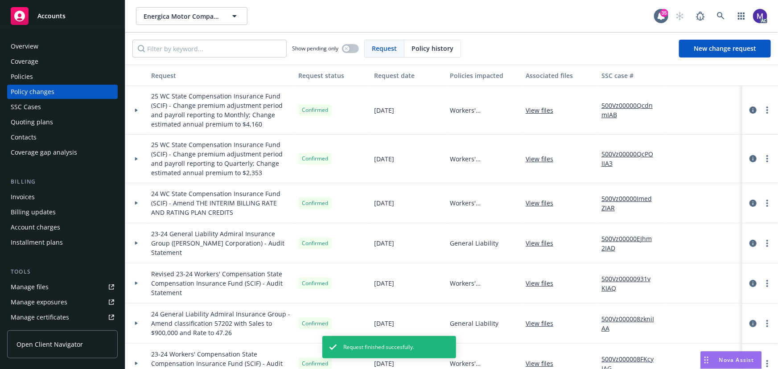
click at [138, 166] on div at bounding box center [136, 159] width 22 height 49
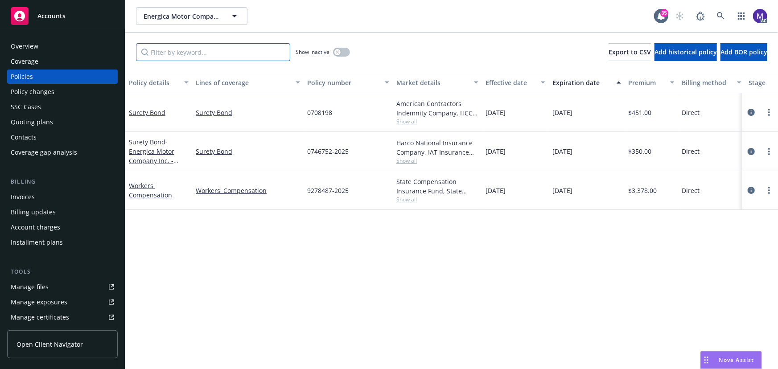
click at [229, 56] on input "Filter by keyword..." at bounding box center [213, 52] width 154 height 18
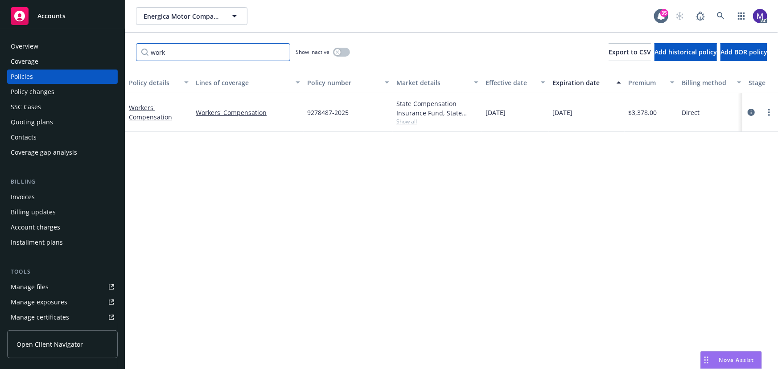
type input "work"
click at [412, 121] on span "Show all" at bounding box center [437, 122] width 82 height 8
click at [365, 172] on span "State Compensation Insurance Fund (SCIF)" at bounding box center [389, 172] width 164 height 9
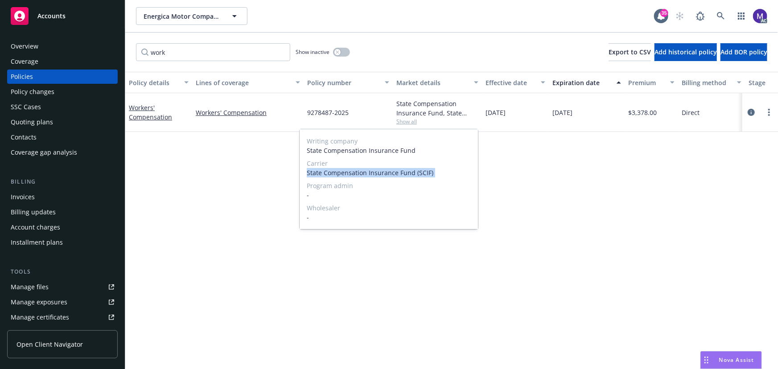
click at [365, 172] on span "State Compensation Insurance Fund (SCIF)" at bounding box center [389, 172] width 164 height 9
copy span "State Compensation Insurance Fund (SCIF)"
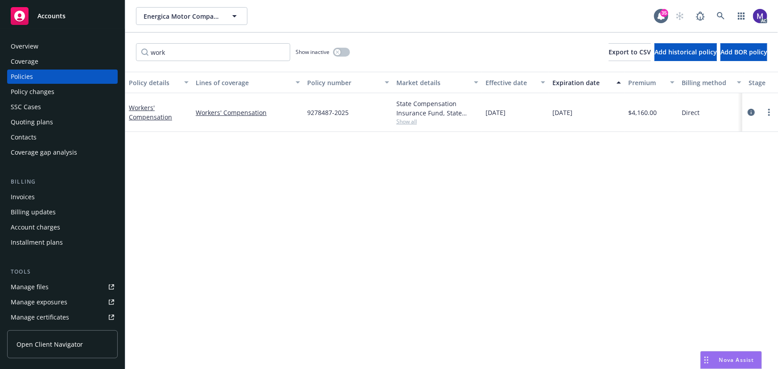
drag, startPoint x: 754, startPoint y: 114, endPoint x: 637, endPoint y: 119, distance: 116.9
click at [754, 114] on icon "circleInformation" at bounding box center [751, 112] width 7 height 7
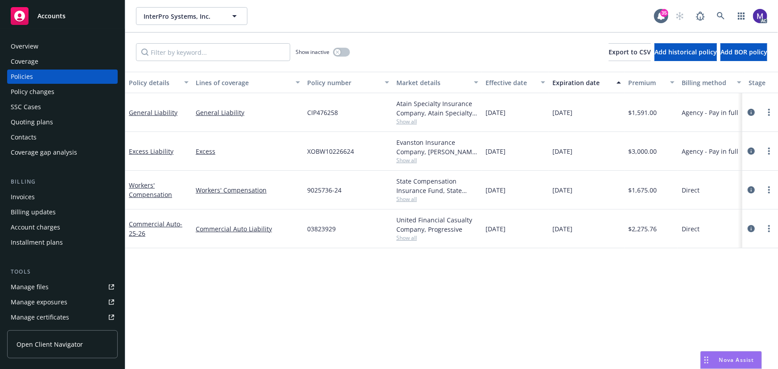
click at [43, 89] on div "Policy changes" at bounding box center [33, 92] width 44 height 14
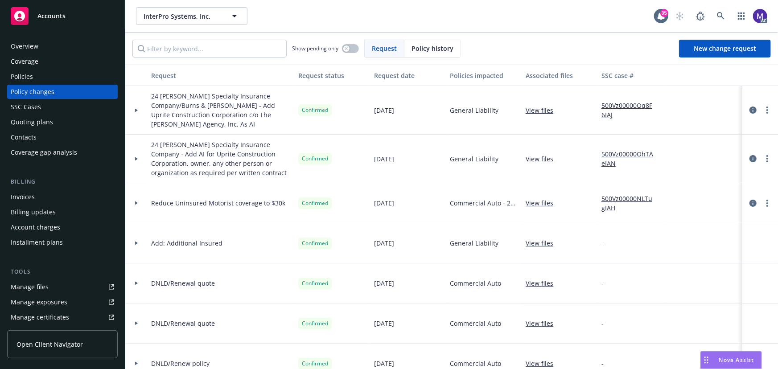
click at [140, 156] on div at bounding box center [136, 159] width 22 height 49
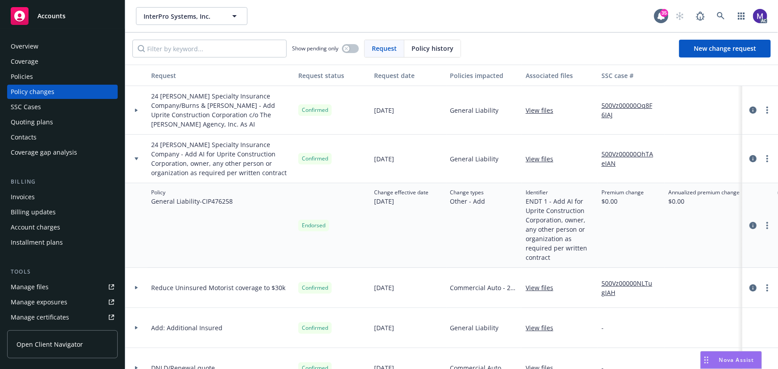
click at [613, 149] on link "500Vz00000OhTAeIAN" at bounding box center [631, 158] width 60 height 19
